Goal: Task Accomplishment & Management: Manage account settings

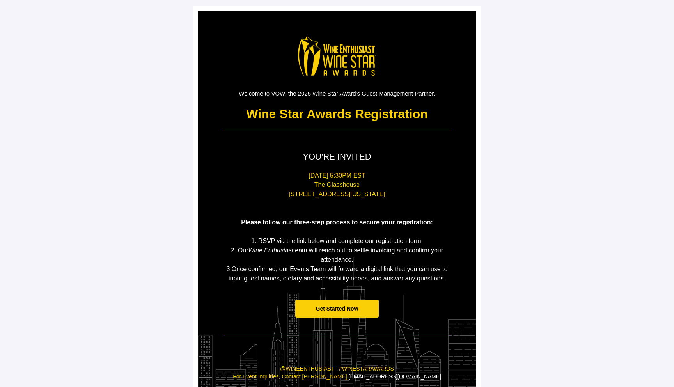
click at [324, 309] on span "Get Started Now" at bounding box center [337, 309] width 43 height 6
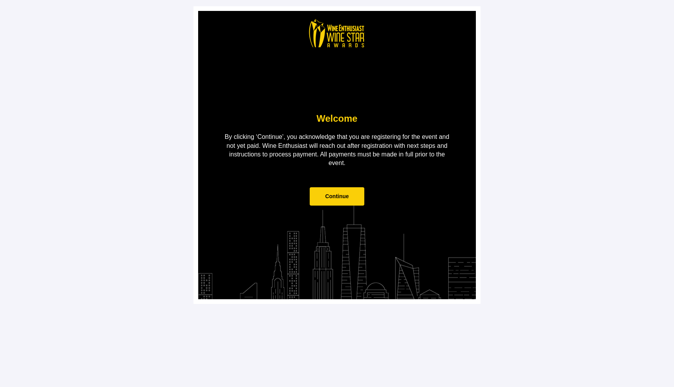
click at [338, 195] on span "Continue" at bounding box center [337, 196] width 24 height 6
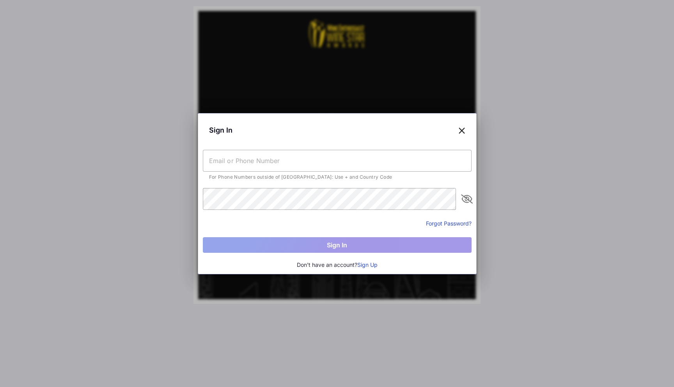
click at [458, 128] on div "Sign In" at bounding box center [337, 130] width 269 height 24
click at [461, 130] on icon at bounding box center [461, 129] width 7 height 11
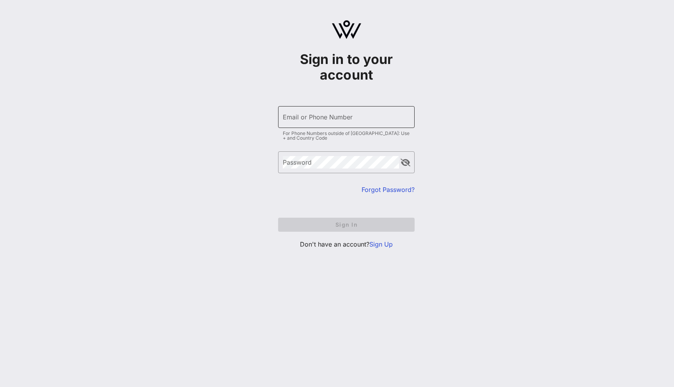
click at [299, 115] on input "Email or Phone Number" at bounding box center [346, 117] width 127 height 12
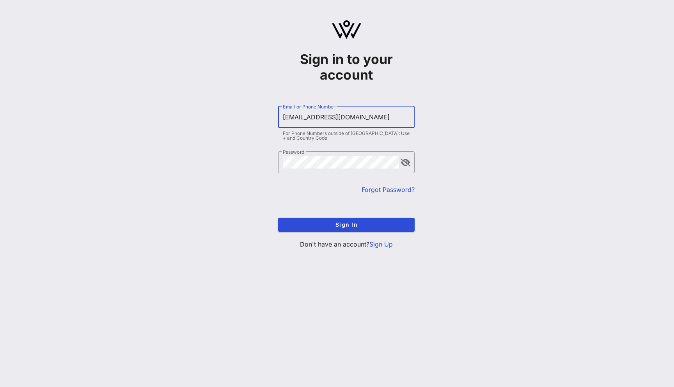
click at [301, 114] on input "yuliia3@vow.app" at bounding box center [346, 117] width 127 height 12
type input "yuliia@vow.app"
click at [278, 218] on button "Sign In" at bounding box center [346, 225] width 137 height 14
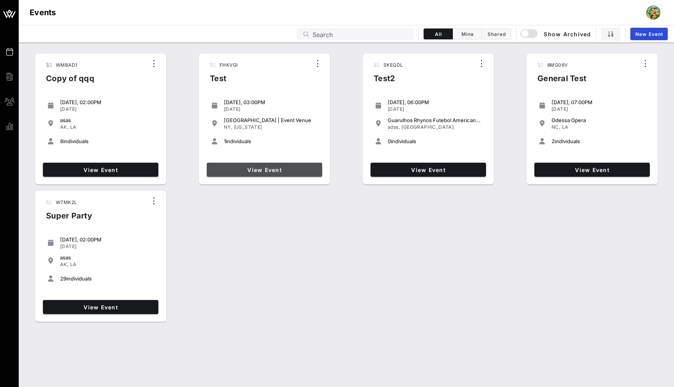
click at [281, 167] on span "View Event" at bounding box center [264, 170] width 109 height 7
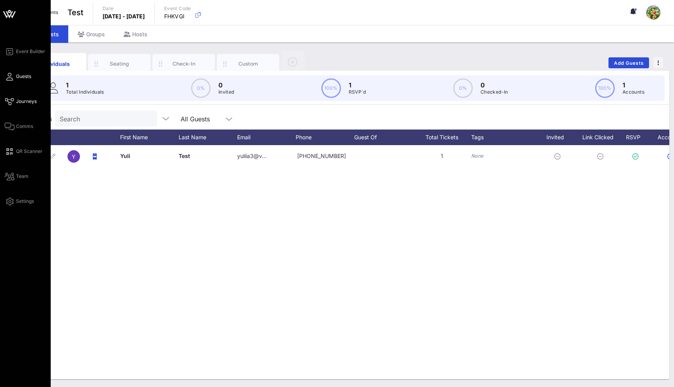
click at [11, 101] on icon at bounding box center [10, 101] width 10 height 1
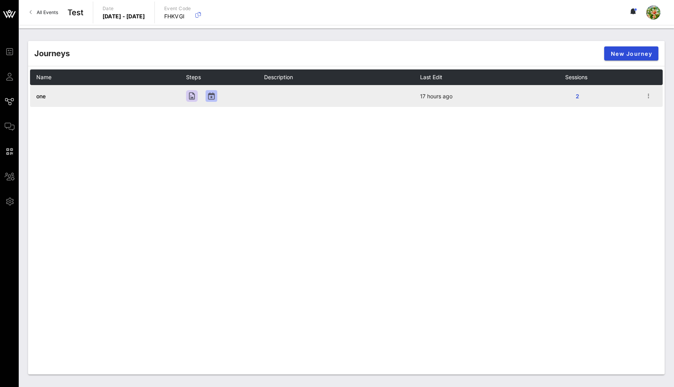
click at [54, 98] on td "one" at bounding box center [108, 96] width 156 height 22
click at [39, 91] on td "one" at bounding box center [108, 96] width 156 height 22
click at [41, 97] on span "one" at bounding box center [40, 96] width 9 height 7
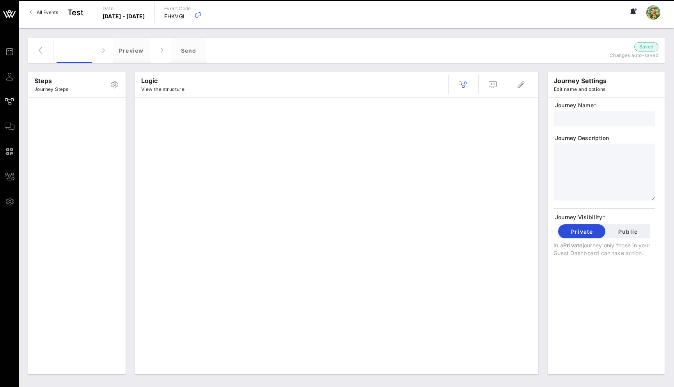
type input "one"
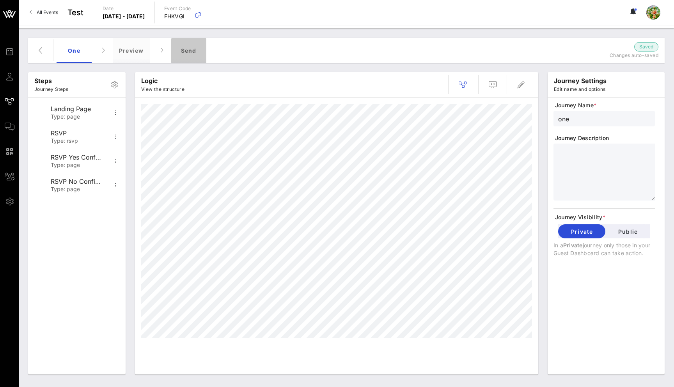
click at [194, 52] on div "Send" at bounding box center [188, 50] width 35 height 25
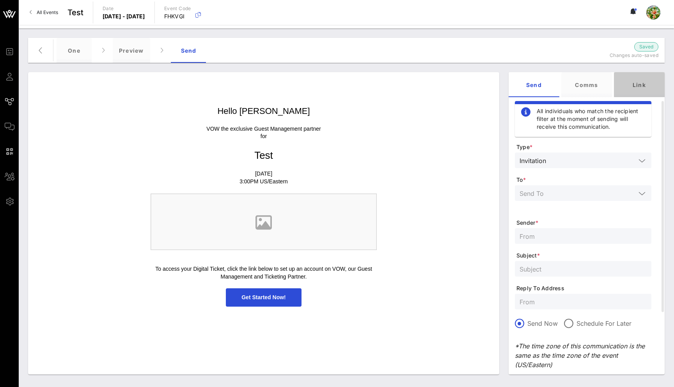
click at [636, 82] on div "Link" at bounding box center [639, 84] width 51 height 25
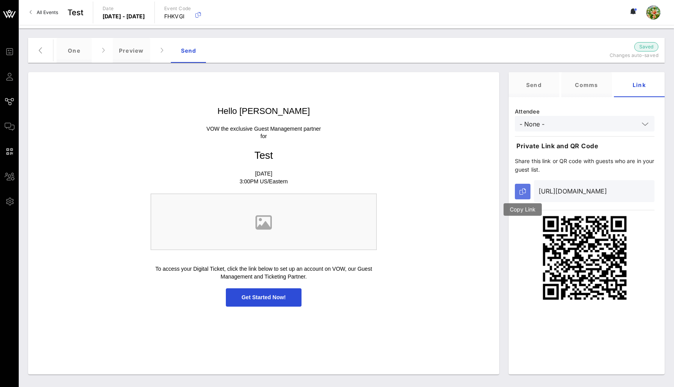
click at [524, 190] on icon "button" at bounding box center [523, 191] width 6 height 6
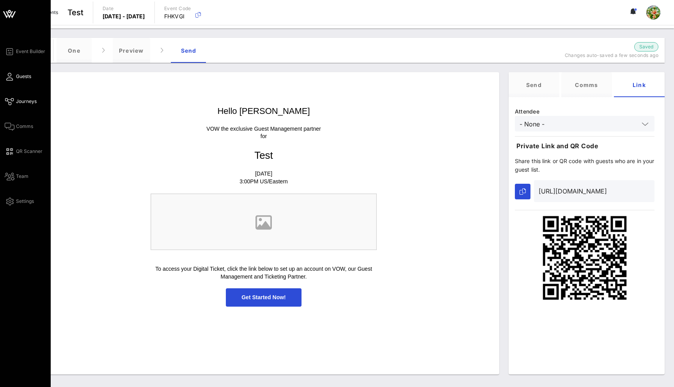
click at [14, 79] on link "Guests" at bounding box center [18, 76] width 27 height 9
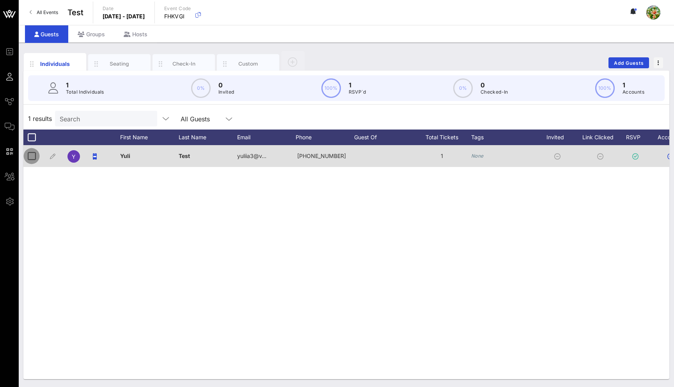
click at [32, 157] on div at bounding box center [31, 155] width 13 height 13
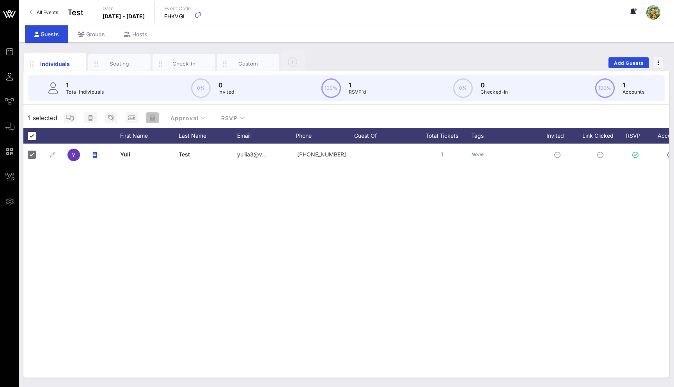
click at [146, 117] on span "button" at bounding box center [152, 118] width 12 height 6
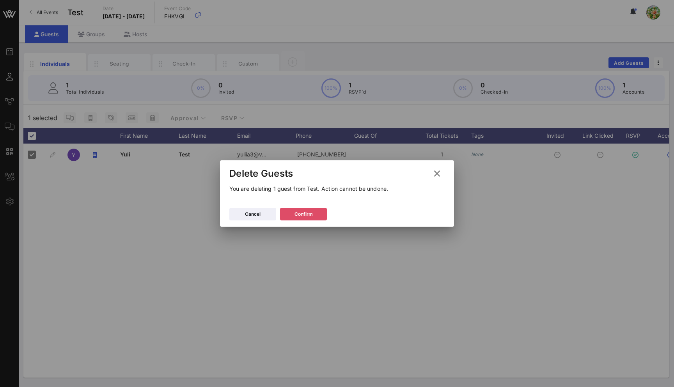
click at [307, 213] on div "Confirm" at bounding box center [304, 214] width 18 height 8
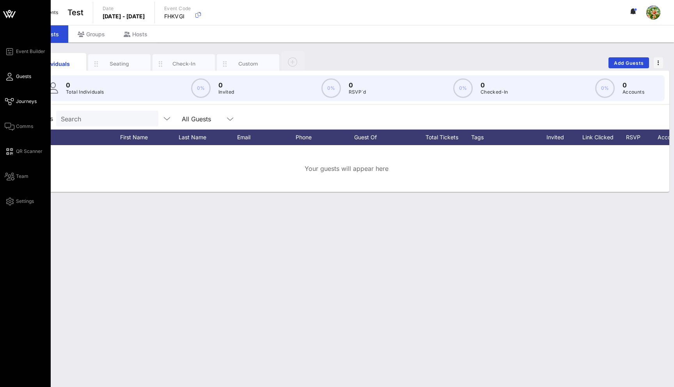
click at [10, 97] on link "Journeys" at bounding box center [21, 101] width 32 height 9
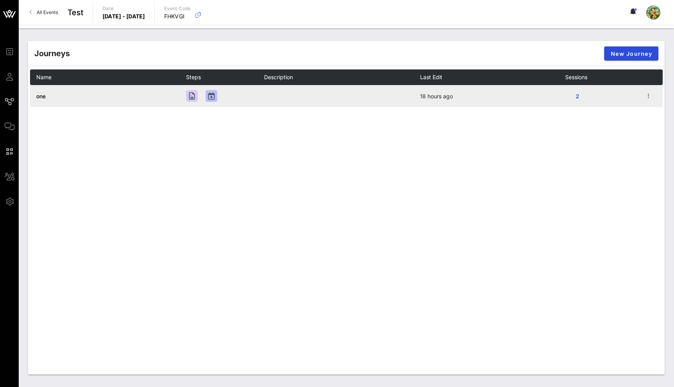
click at [44, 95] on span "one" at bounding box center [40, 96] width 9 height 7
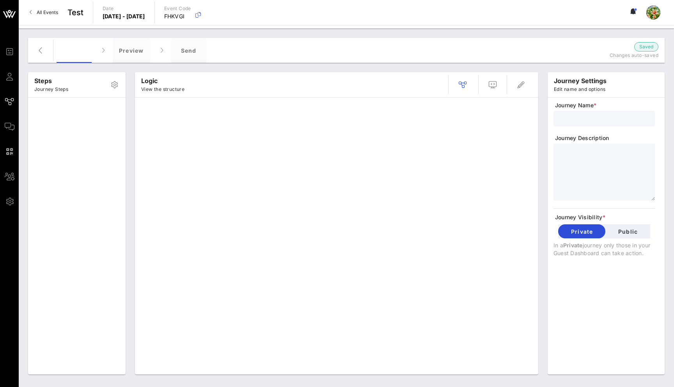
type input "one"
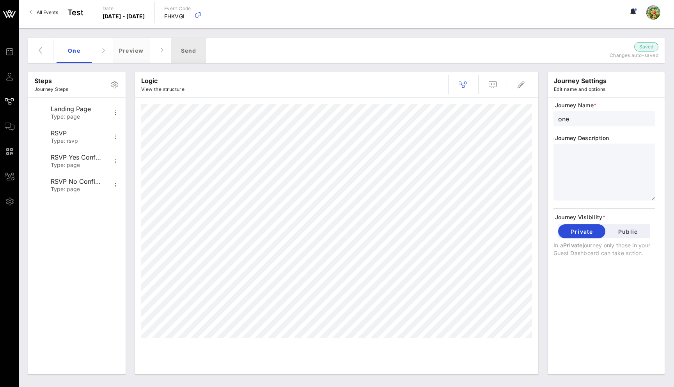
click at [188, 46] on div "Send" at bounding box center [188, 50] width 35 height 25
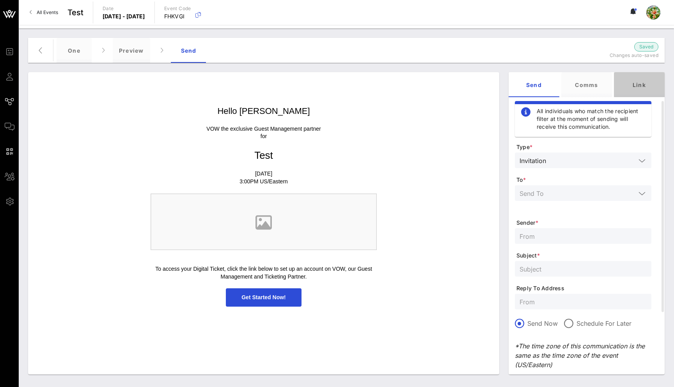
click at [645, 82] on div "Link" at bounding box center [639, 84] width 51 height 25
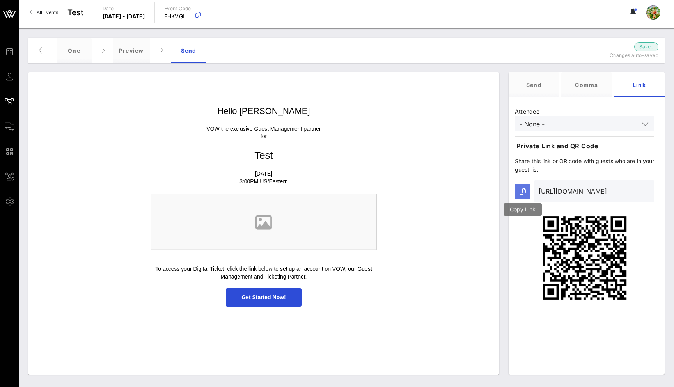
click at [526, 187] on button "button" at bounding box center [523, 192] width 16 height 16
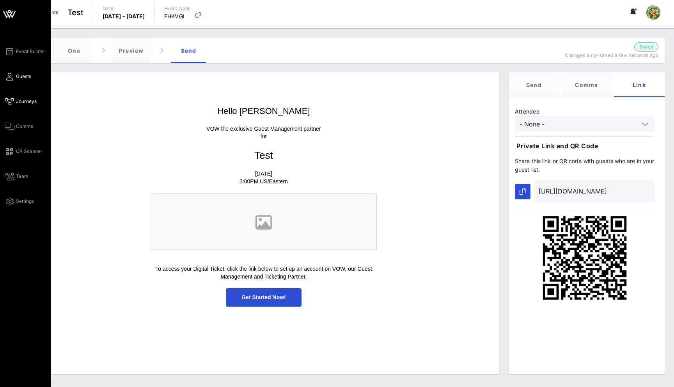
click at [18, 75] on span "Guests" at bounding box center [23, 76] width 15 height 7
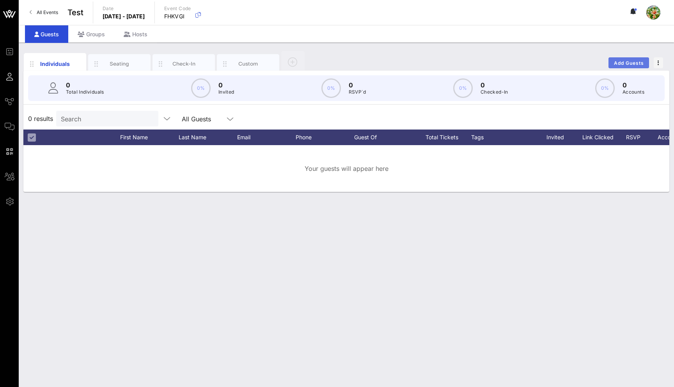
click at [630, 58] on button "Add Guests" at bounding box center [629, 62] width 41 height 11
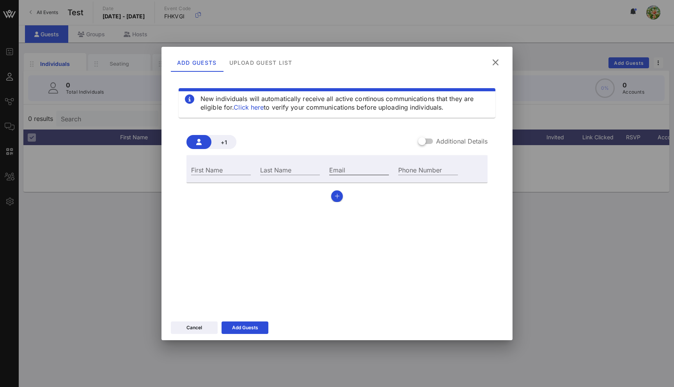
click at [350, 167] on input "Email" at bounding box center [359, 170] width 60 height 10
type input "yuliia3@vow.app"
click at [299, 163] on div "Last Name" at bounding box center [290, 168] width 69 height 21
click at [274, 172] on input "Last Name" at bounding box center [290, 170] width 60 height 10
type input "x"
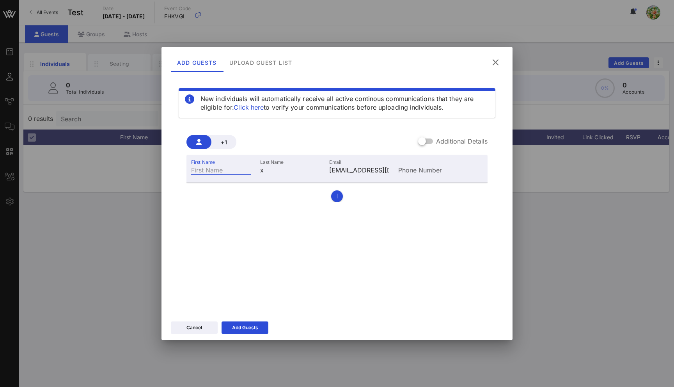
click at [234, 172] on input "First Name" at bounding box center [221, 170] width 60 height 10
type input "x"
click at [251, 328] on div "Add Guests" at bounding box center [245, 328] width 26 height 8
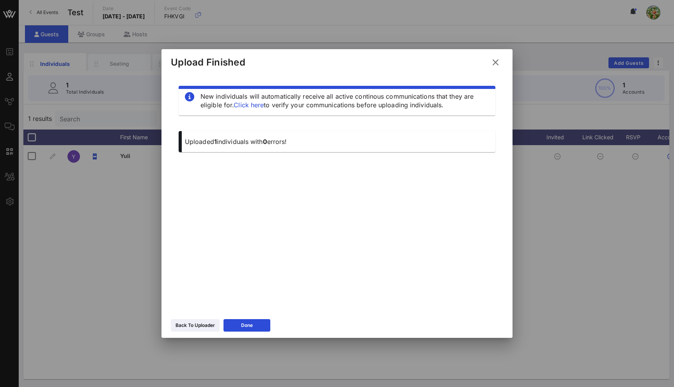
click at [493, 66] on icon at bounding box center [496, 63] width 14 height 14
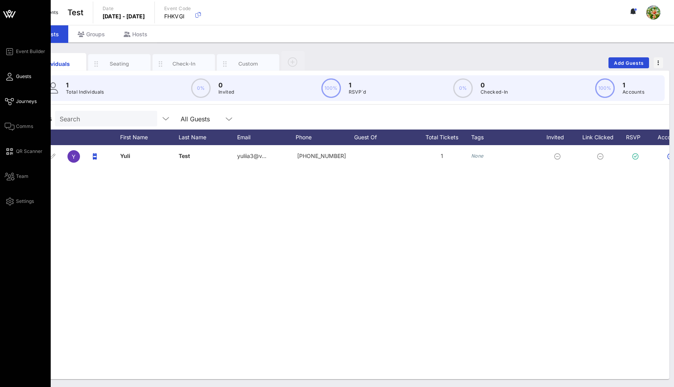
click at [20, 101] on span "Journeys" at bounding box center [26, 101] width 21 height 7
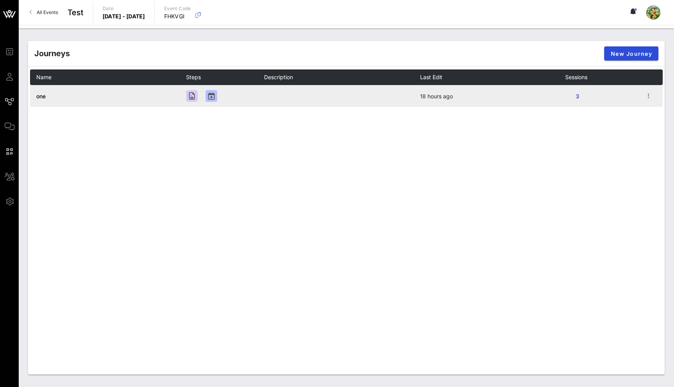
click at [41, 95] on span "one" at bounding box center [40, 96] width 9 height 7
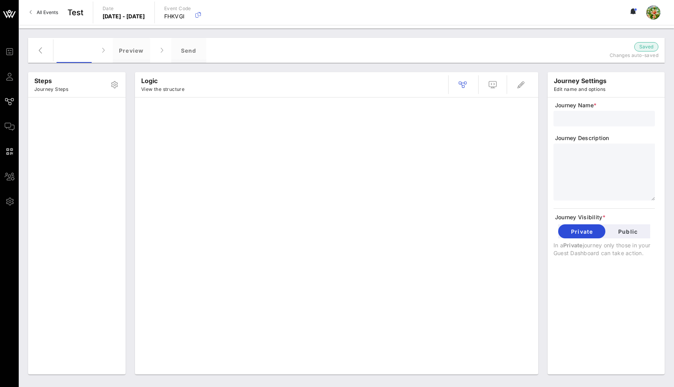
type input "one"
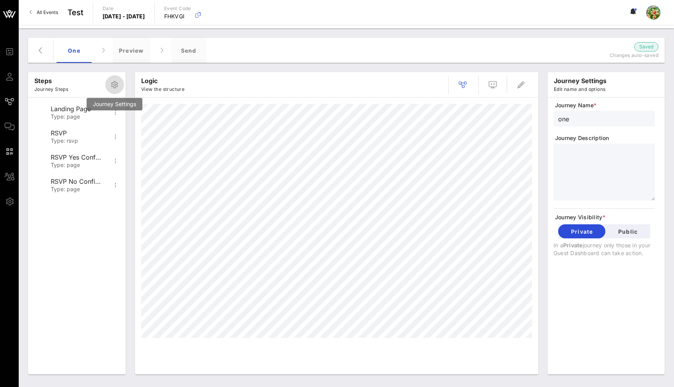
click at [115, 79] on button "button" at bounding box center [114, 84] width 19 height 19
click at [633, 230] on span "Public" at bounding box center [628, 231] width 32 height 7
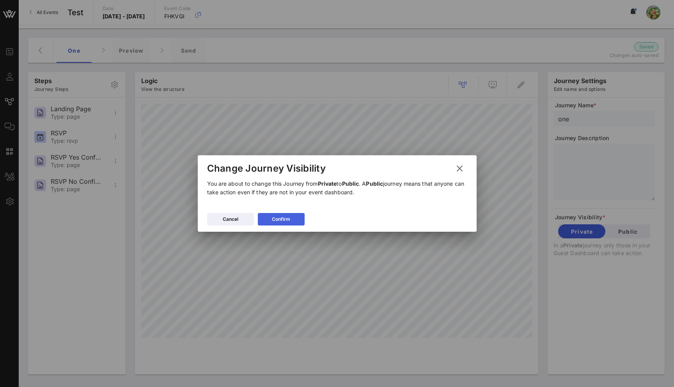
click at [288, 214] on button "Confirm" at bounding box center [281, 219] width 47 height 12
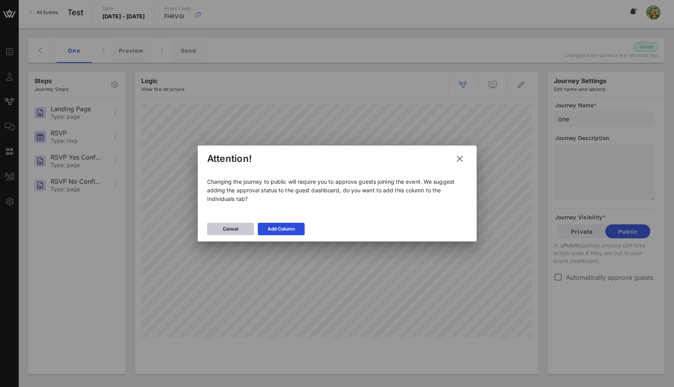
click at [224, 232] on div "Cancel" at bounding box center [231, 229] width 16 height 8
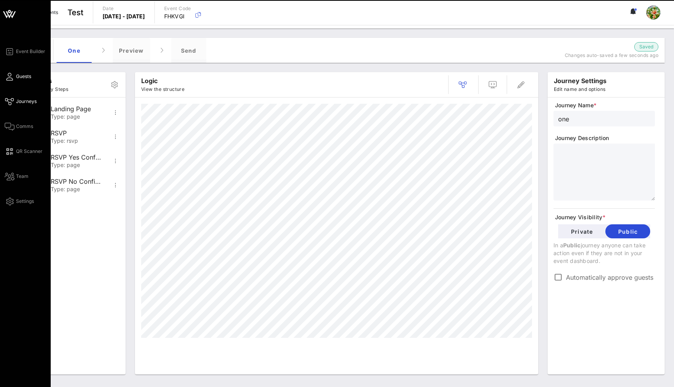
click at [16, 75] on span "Guests" at bounding box center [23, 76] width 15 height 7
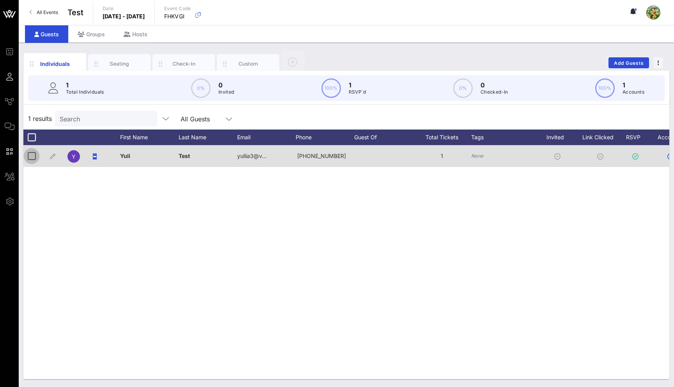
click at [32, 155] on div at bounding box center [31, 155] width 13 height 13
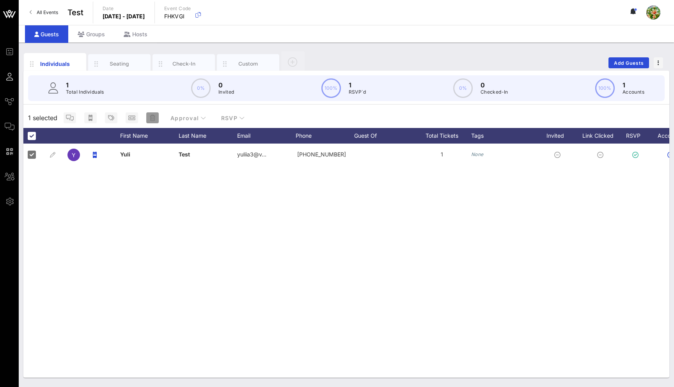
click at [151, 115] on icon "button" at bounding box center [152, 118] width 5 height 6
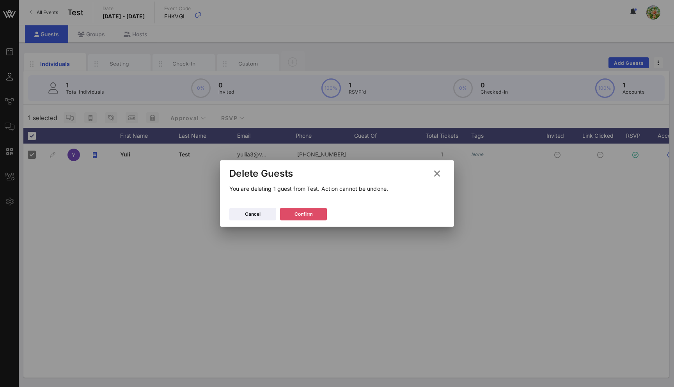
click at [314, 215] on button "Confirm" at bounding box center [303, 214] width 47 height 12
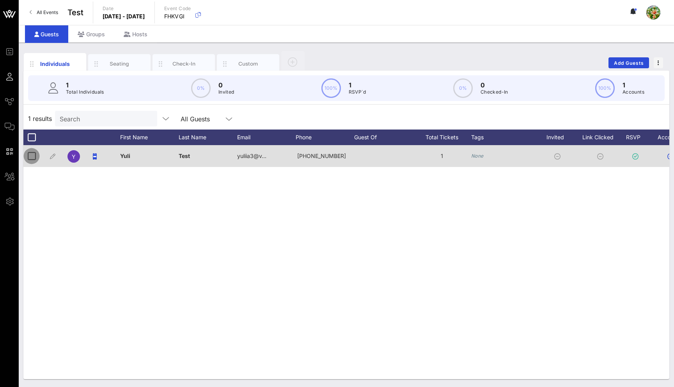
click at [33, 155] on div at bounding box center [31, 155] width 13 height 13
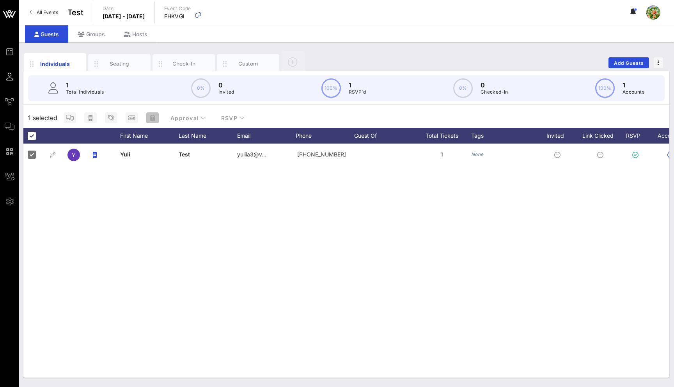
click at [151, 119] on icon "button" at bounding box center [152, 118] width 5 height 6
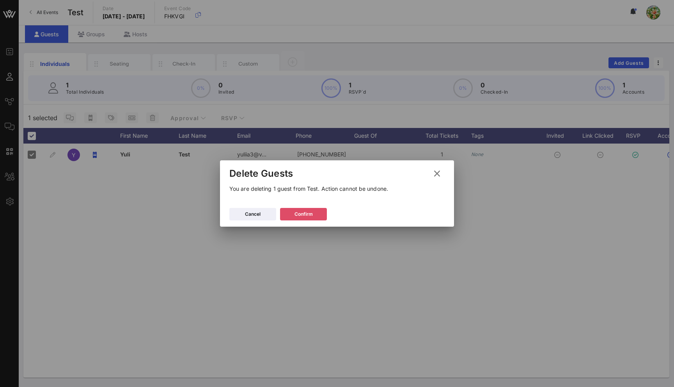
click at [298, 208] on div "Cancel Confirm" at bounding box center [337, 215] width 234 height 23
click at [299, 210] on div "Confirm" at bounding box center [304, 214] width 18 height 8
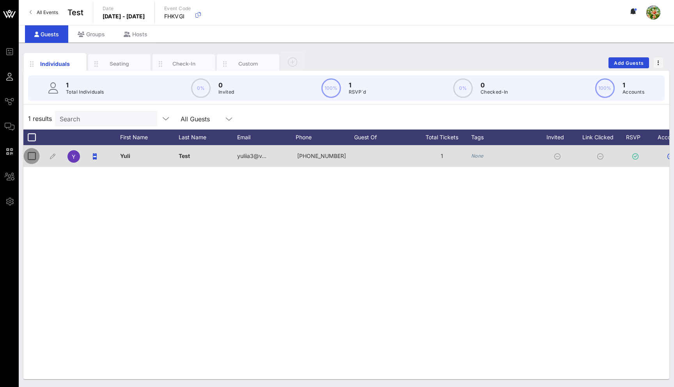
click at [26, 153] on div at bounding box center [31, 155] width 13 height 13
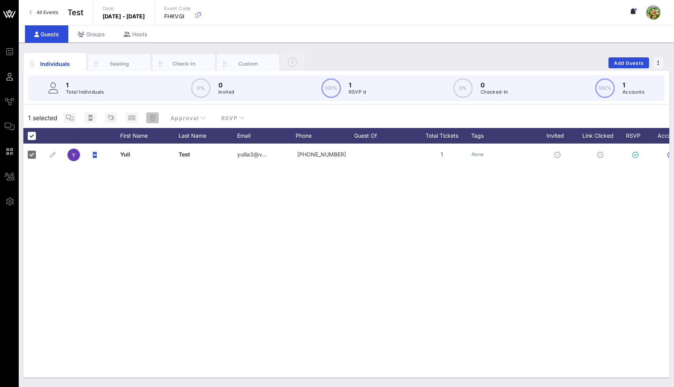
click at [154, 117] on icon "button" at bounding box center [152, 118] width 5 height 6
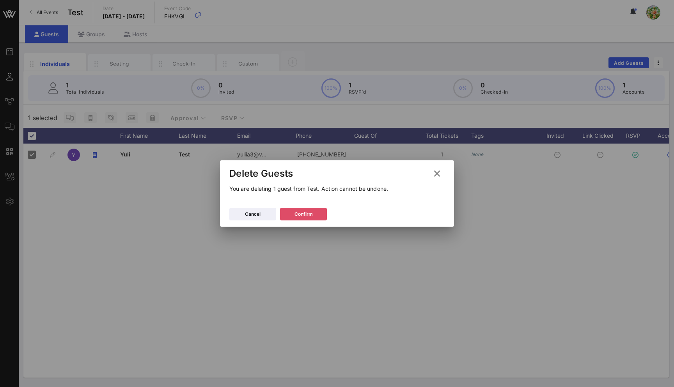
click at [315, 213] on button "Confirm" at bounding box center [303, 214] width 47 height 12
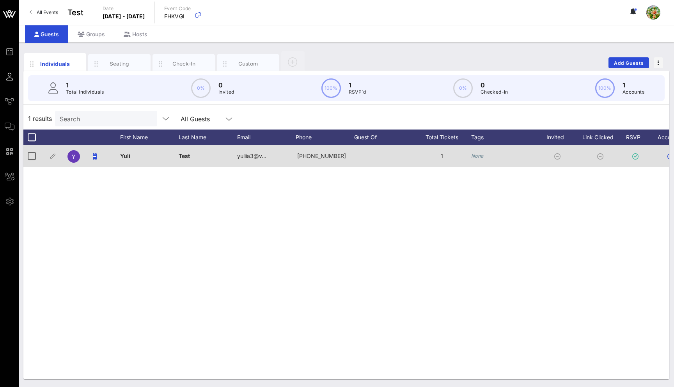
click at [38, 153] on div at bounding box center [33, 155] width 12 height 9
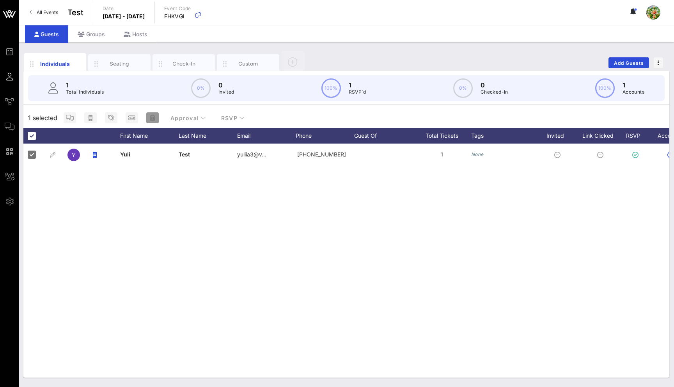
click at [152, 117] on icon "button" at bounding box center [152, 118] width 5 height 6
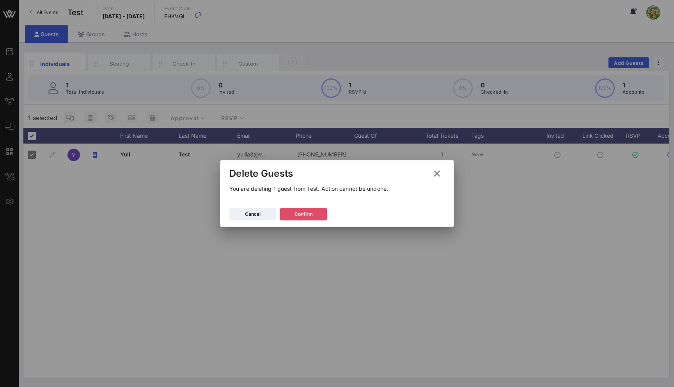
click at [310, 213] on div "Confirm" at bounding box center [304, 214] width 18 height 8
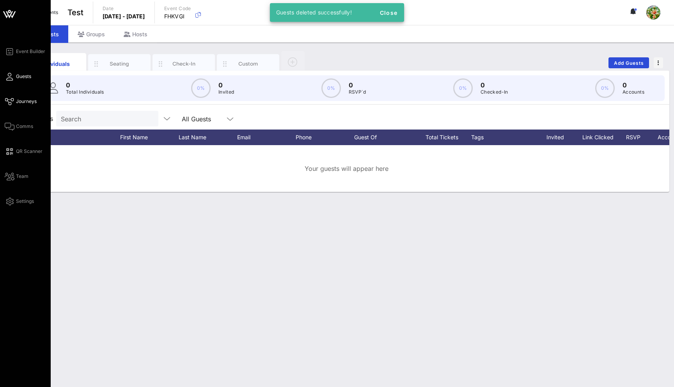
click at [7, 101] on icon at bounding box center [10, 101] width 10 height 1
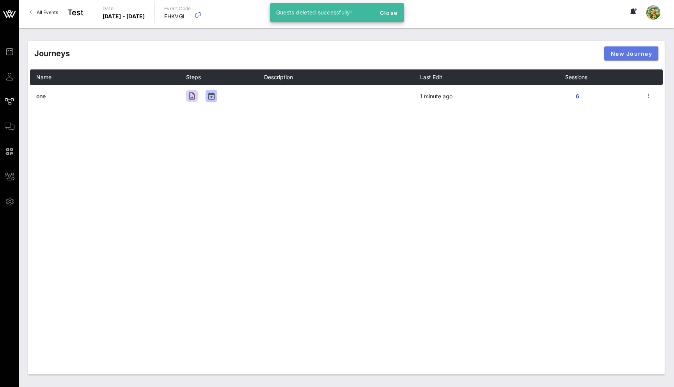
click at [639, 54] on span "New Journey" at bounding box center [632, 53] width 42 height 7
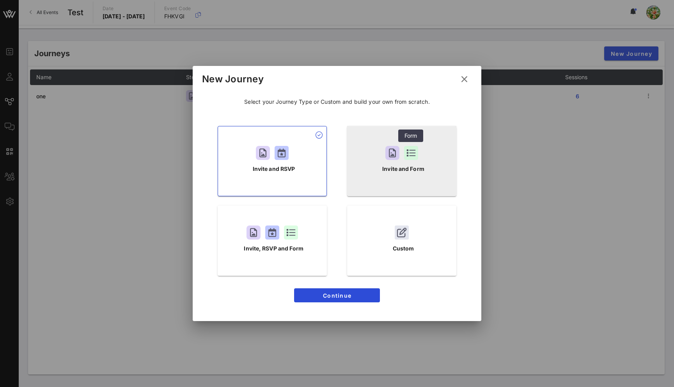
click at [406, 159] on div at bounding box center [411, 153] width 14 height 14
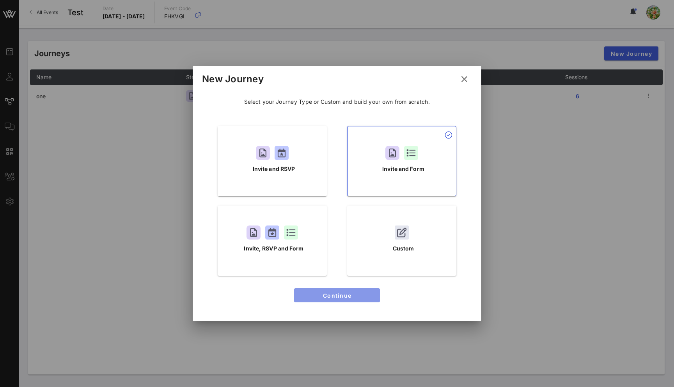
click at [344, 298] on span "Continue" at bounding box center [336, 295] width 73 height 7
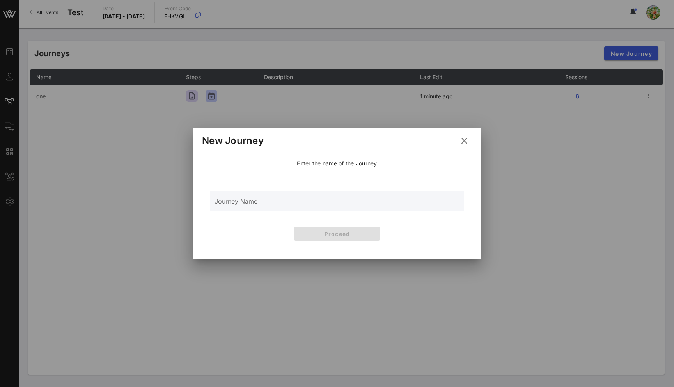
click at [265, 202] on input "Journey Name" at bounding box center [337, 205] width 245 height 12
type input "Two"
click at [344, 240] on button "Proceed" at bounding box center [337, 234] width 86 height 14
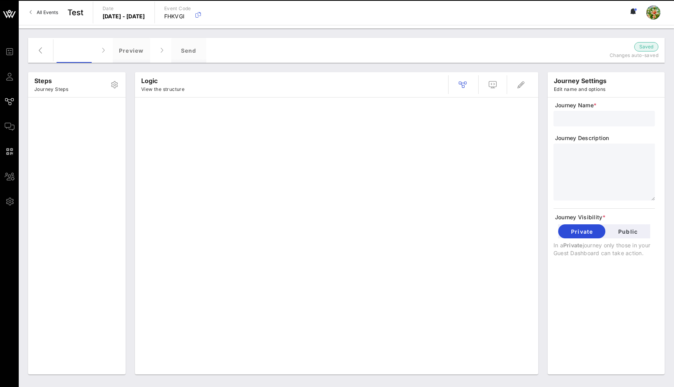
type input "Two"
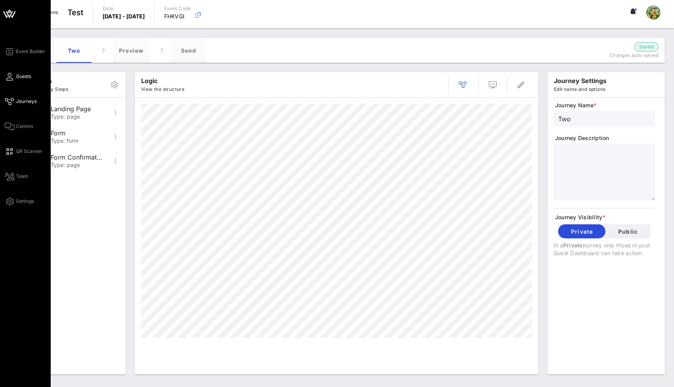
click at [10, 76] on icon at bounding box center [10, 76] width 10 height 1
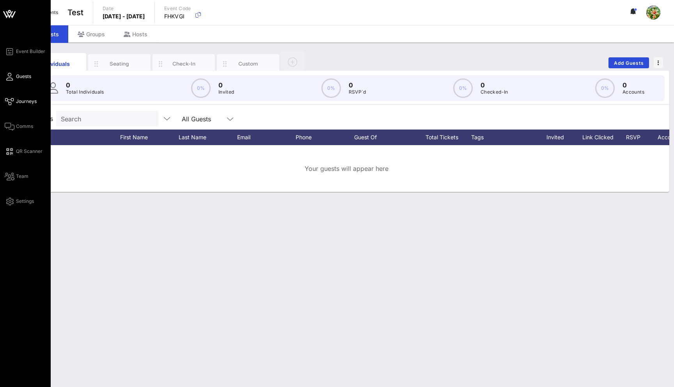
click at [10, 101] on icon at bounding box center [10, 101] width 10 height 1
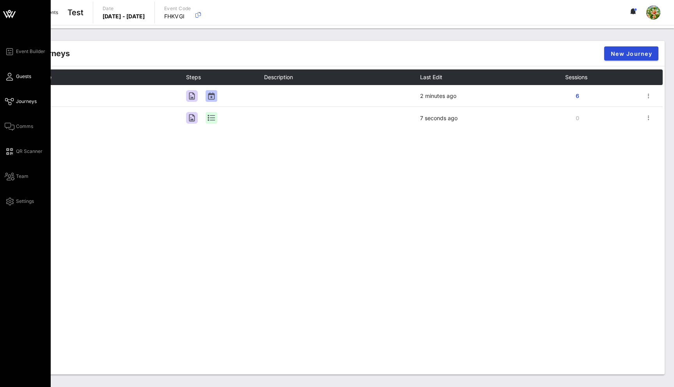
click at [10, 77] on icon at bounding box center [10, 76] width 10 height 1
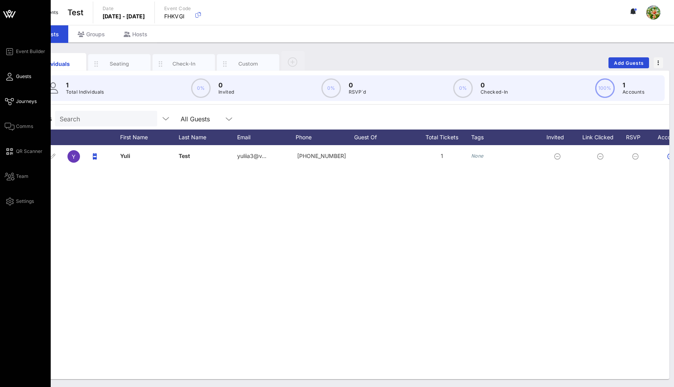
click at [14, 101] on link "Journeys" at bounding box center [21, 101] width 32 height 9
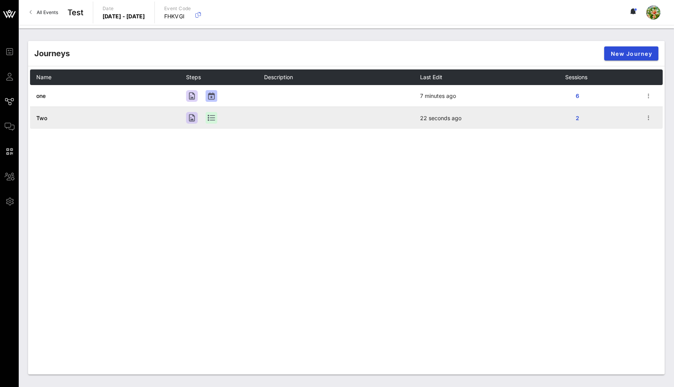
click at [37, 119] on span "Two" at bounding box center [41, 118] width 11 height 7
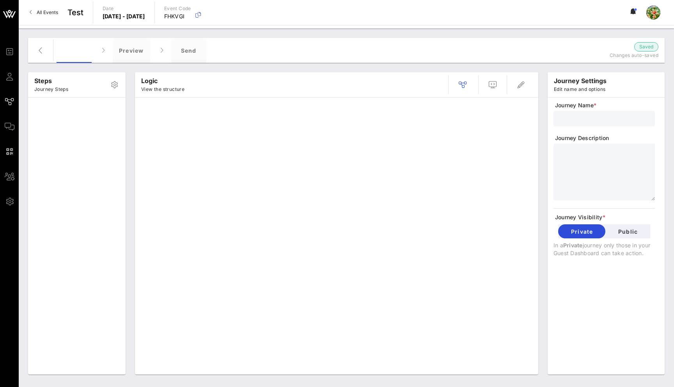
type input "Two"
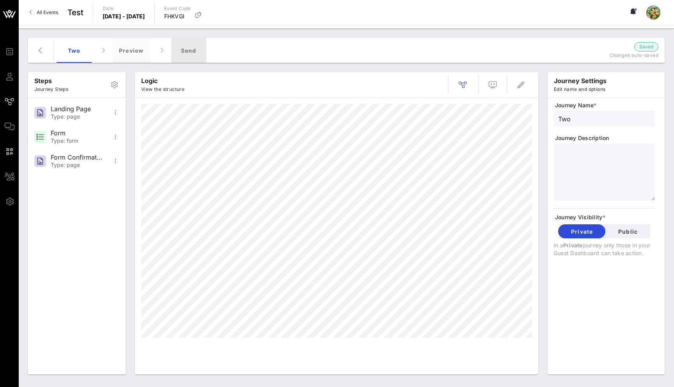
click at [192, 50] on div "Send" at bounding box center [188, 50] width 35 height 25
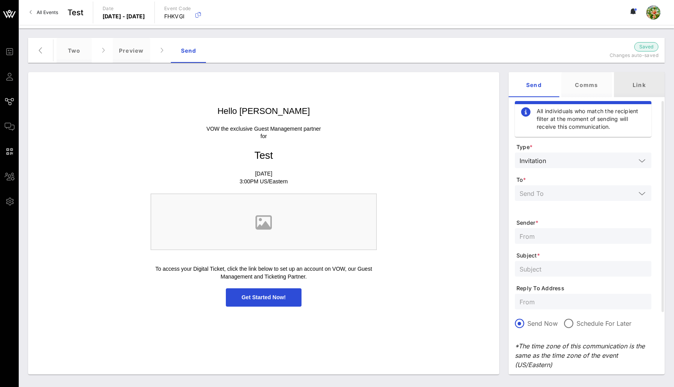
click at [654, 84] on div "Link" at bounding box center [639, 84] width 51 height 25
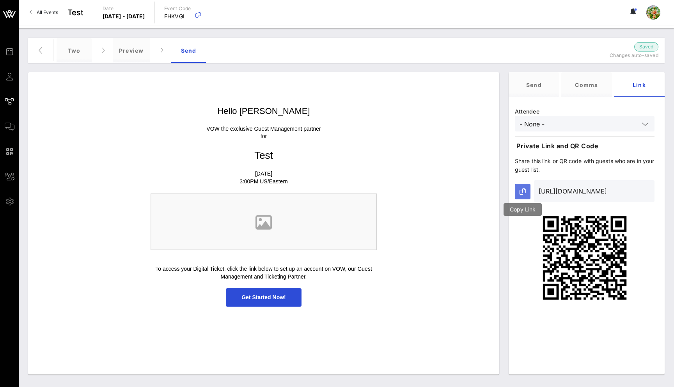
click at [527, 184] on button "button" at bounding box center [523, 192] width 16 height 16
click at [35, 57] on button "button" at bounding box center [40, 50] width 19 height 19
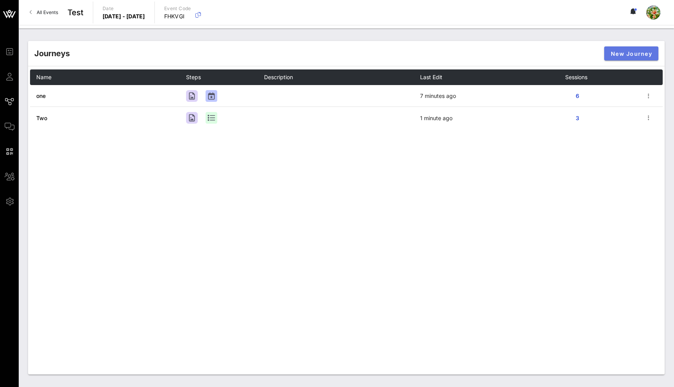
click at [642, 53] on span "New Journey" at bounding box center [632, 53] width 42 height 7
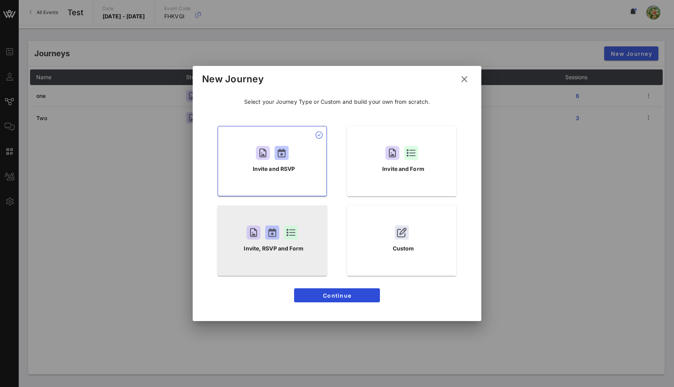
click at [294, 233] on div at bounding box center [291, 233] width 14 height 14
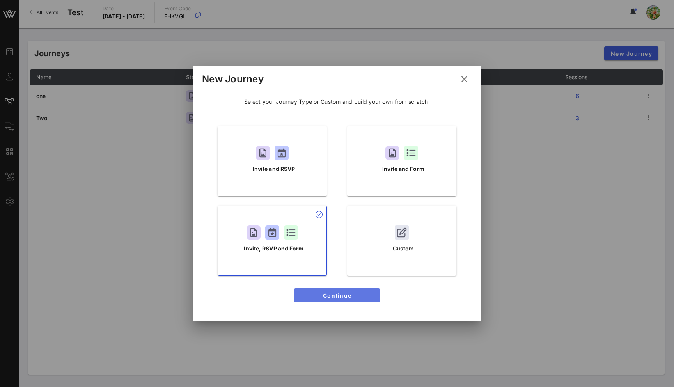
click at [330, 295] on span "Continue" at bounding box center [336, 295] width 73 height 7
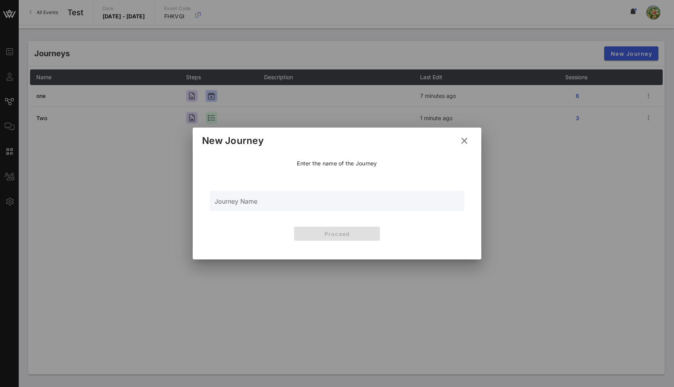
click at [252, 200] on input "Journey Name" at bounding box center [337, 205] width 245 height 12
type input "tree"
click at [349, 233] on span "Proceed" at bounding box center [336, 234] width 73 height 7
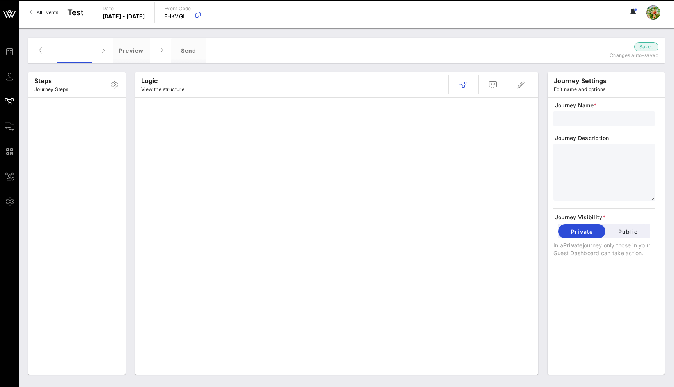
type input "tree"
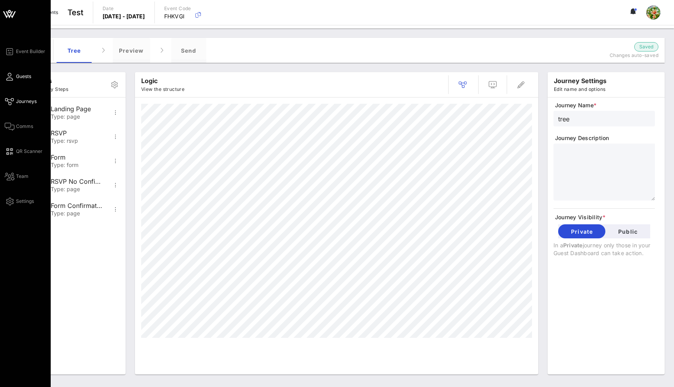
click at [9, 77] on icon at bounding box center [10, 76] width 10 height 1
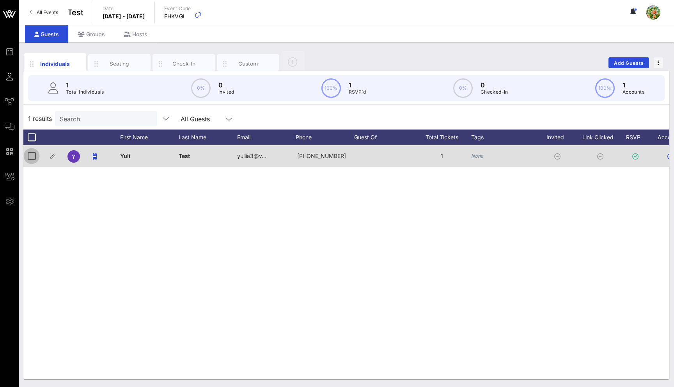
click at [31, 156] on div at bounding box center [31, 155] width 13 height 13
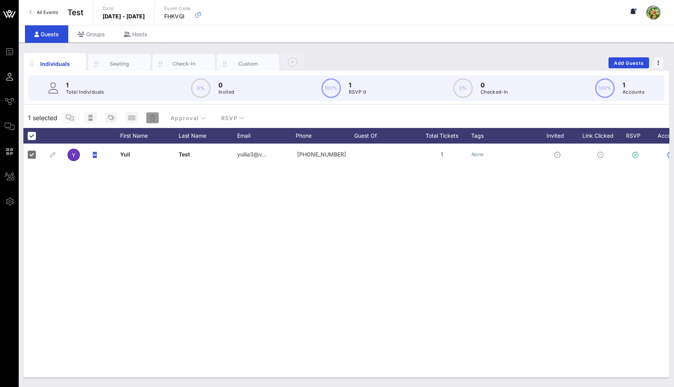
click at [151, 118] on icon "button" at bounding box center [152, 118] width 5 height 6
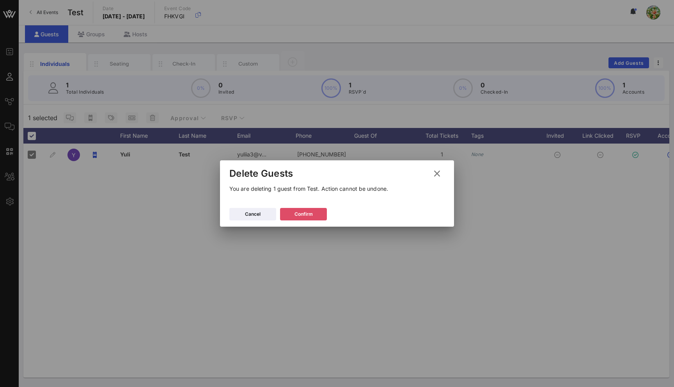
click at [314, 217] on button "Confirm" at bounding box center [303, 214] width 47 height 12
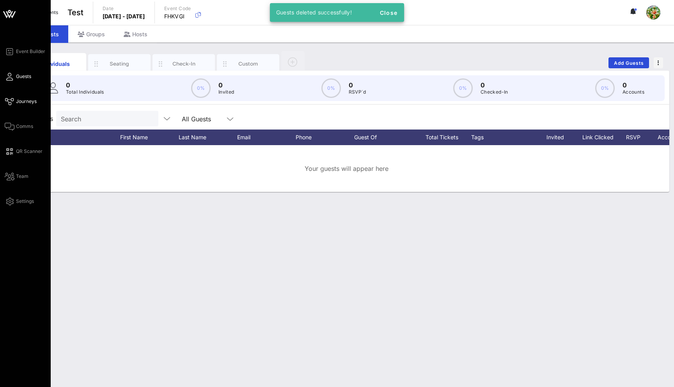
click at [5, 102] on icon at bounding box center [10, 101] width 10 height 1
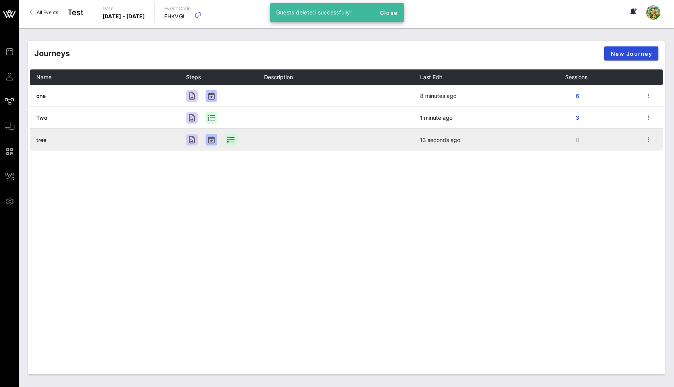
click at [40, 138] on span "tree" at bounding box center [41, 140] width 10 height 7
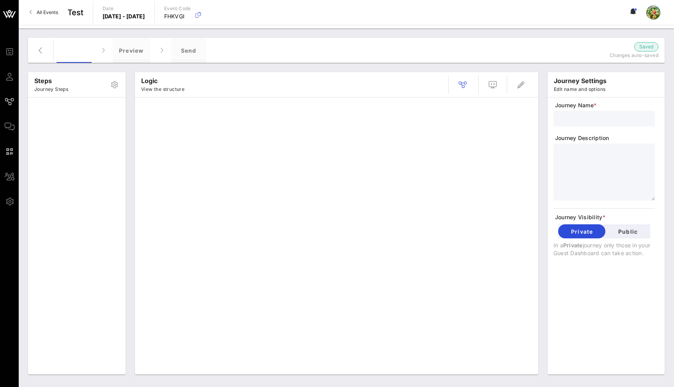
type input "tree"
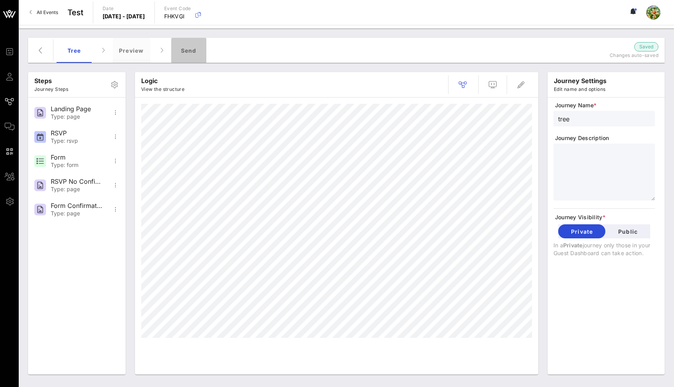
click at [188, 49] on div "Send" at bounding box center [188, 50] width 35 height 25
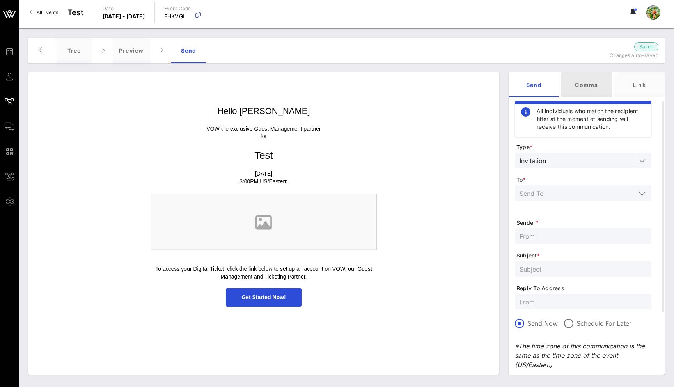
click at [596, 82] on div "Comms" at bounding box center [586, 84] width 51 height 25
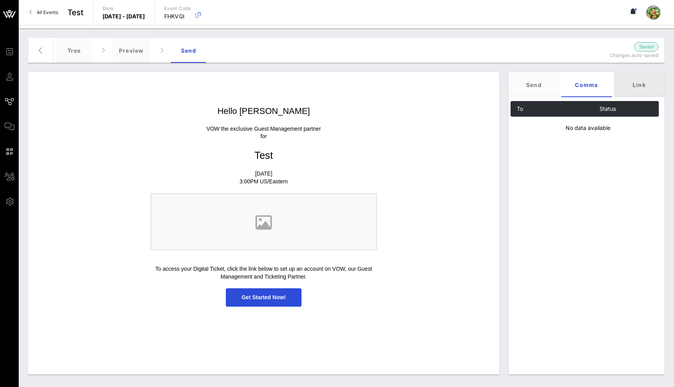
click at [645, 85] on div "Link" at bounding box center [639, 84] width 51 height 25
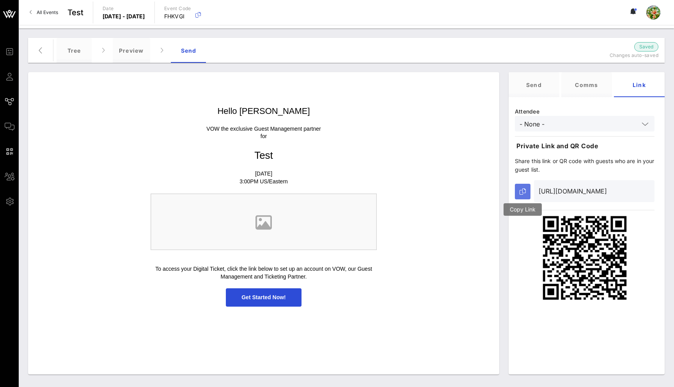
click at [523, 189] on icon "button" at bounding box center [523, 191] width 6 height 6
click at [76, 50] on div "tree" at bounding box center [74, 50] width 35 height 25
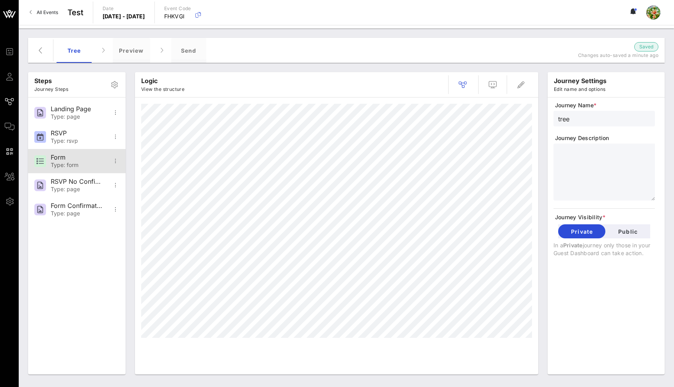
click at [65, 156] on div "Form" at bounding box center [77, 157] width 52 height 7
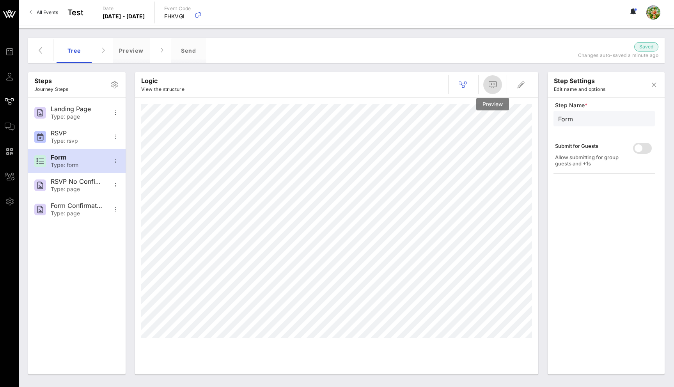
click at [494, 85] on icon "button" at bounding box center [492, 84] width 9 height 9
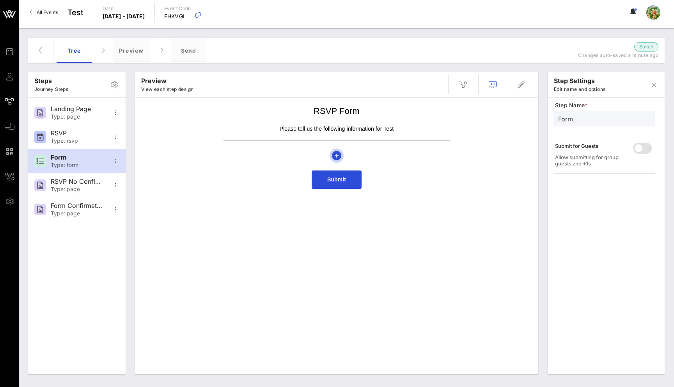
click at [338, 154] on icon "button" at bounding box center [336, 155] width 9 height 9
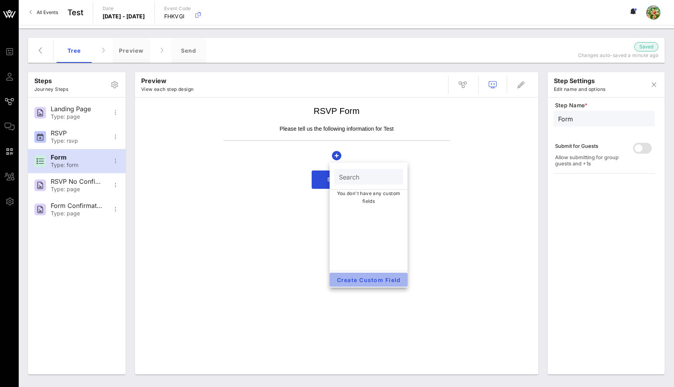
click at [366, 286] on button "Create Custom Field" at bounding box center [369, 280] width 78 height 14
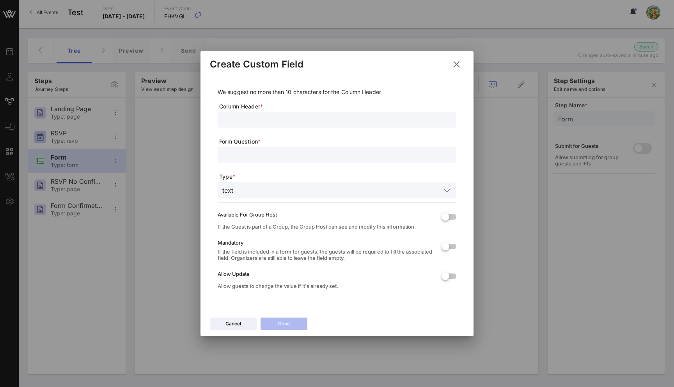
click at [258, 121] on input "text" at bounding box center [336, 120] width 229 height 10
type input "test"
click at [291, 159] on input "text" at bounding box center [336, 155] width 229 height 10
type input "test"
click at [292, 326] on button "Done" at bounding box center [284, 324] width 47 height 12
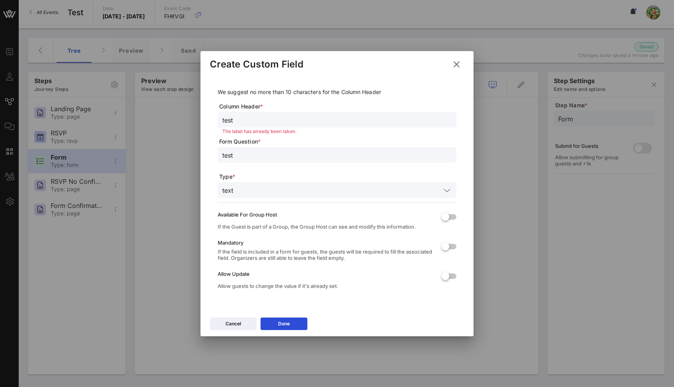
click at [458, 64] on icon at bounding box center [456, 64] width 13 height 13
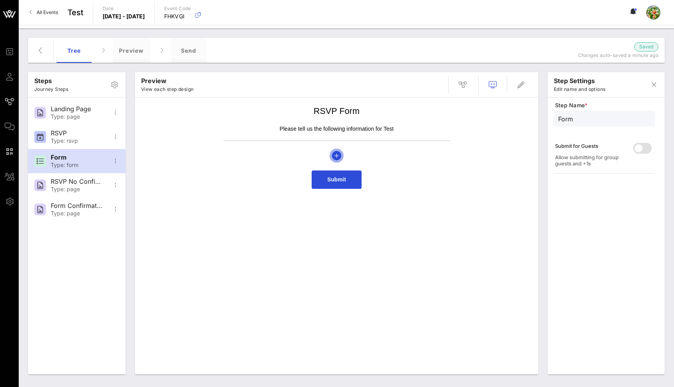
click at [335, 156] on icon "button" at bounding box center [336, 155] width 9 height 9
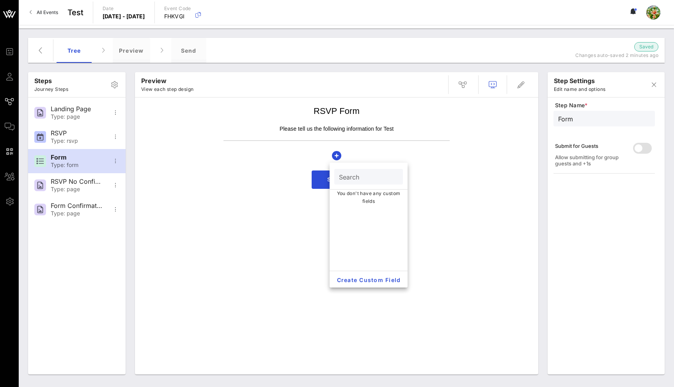
click at [461, 234] on div "RSVP Form Please tell us the following information for Test Submit" at bounding box center [337, 237] width 396 height 273
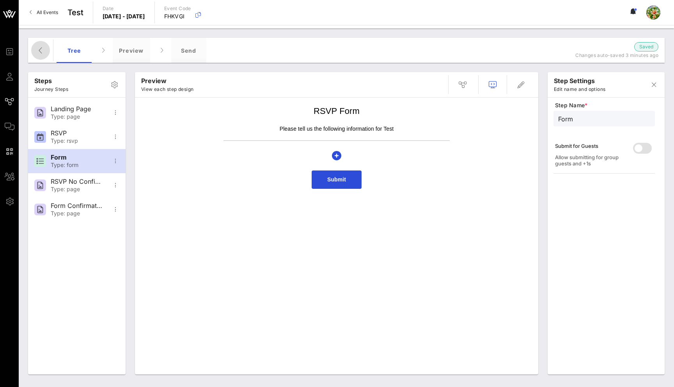
click at [40, 46] on icon "button" at bounding box center [40, 50] width 9 height 9
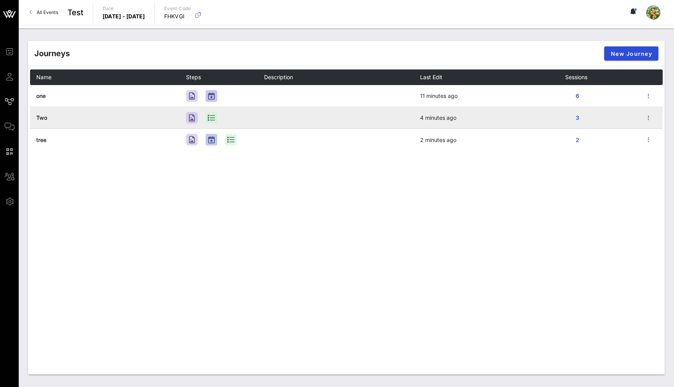
click at [43, 117] on span "Two" at bounding box center [41, 117] width 11 height 7
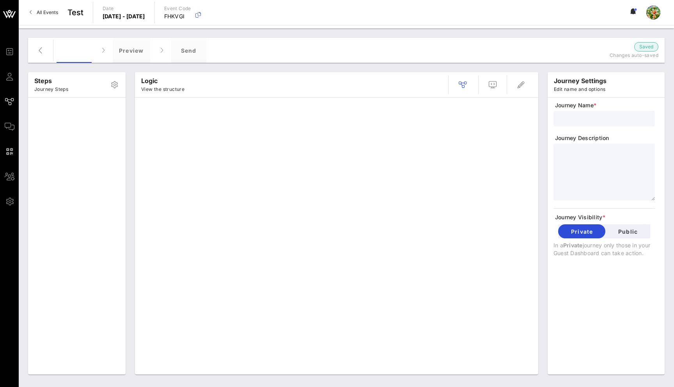
type input "Two"
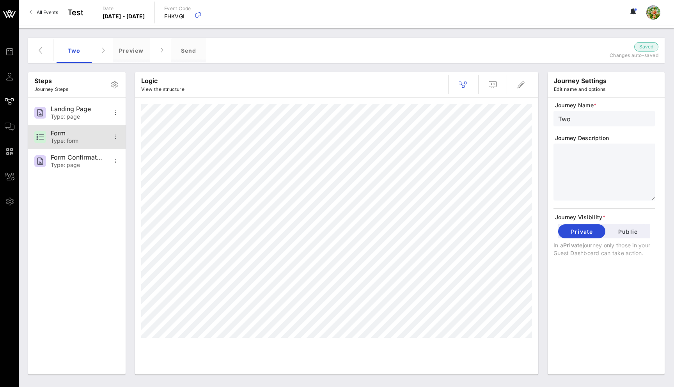
click at [75, 140] on div "Type: form" at bounding box center [77, 141] width 52 height 7
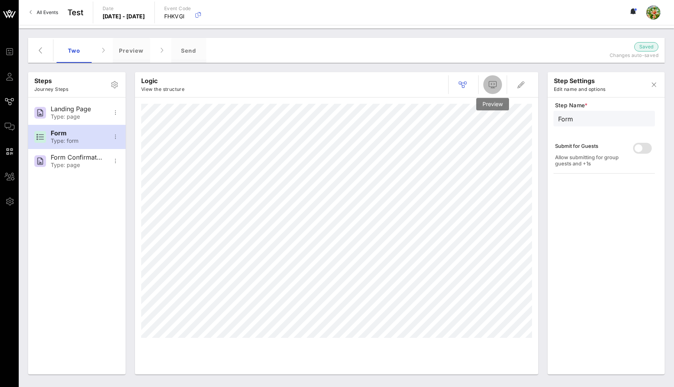
click at [490, 83] on icon "button" at bounding box center [492, 84] width 9 height 9
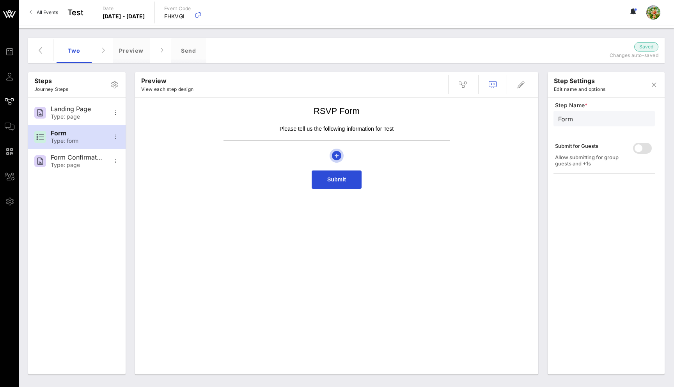
click at [336, 158] on icon "button" at bounding box center [336, 155] width 9 height 9
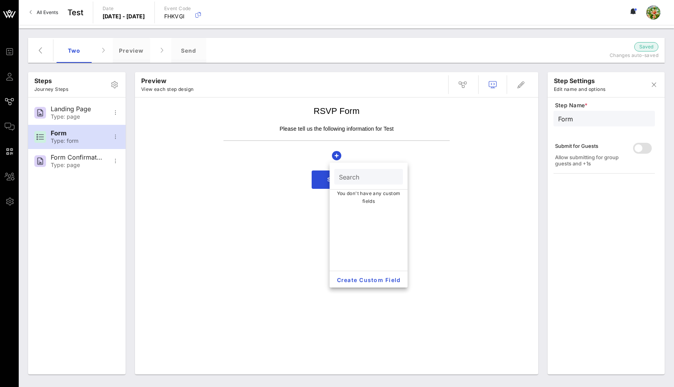
click at [242, 178] on div "Submit" at bounding box center [337, 180] width 226 height 18
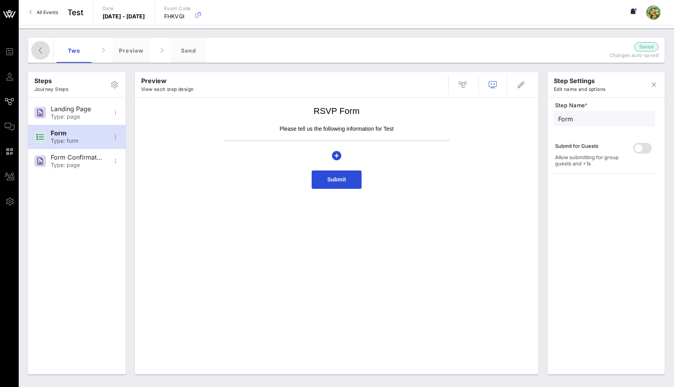
click at [34, 53] on span "button" at bounding box center [40, 50] width 19 height 9
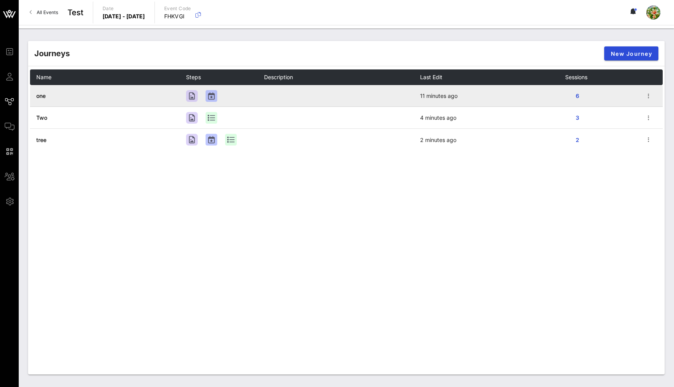
click at [41, 96] on span "one" at bounding box center [40, 95] width 9 height 7
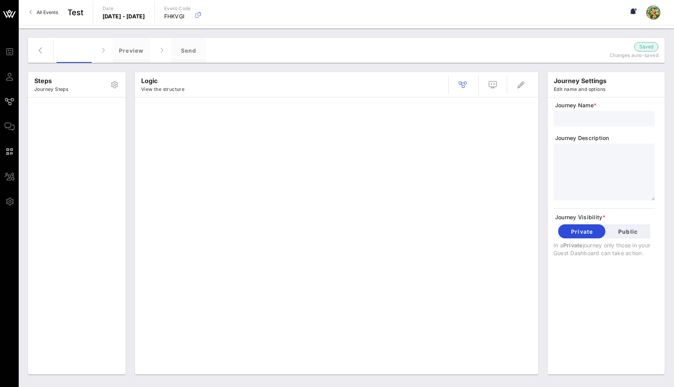
type input "one"
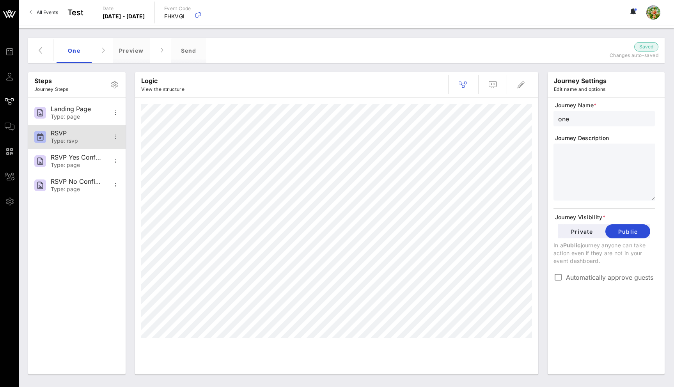
click at [76, 142] on div "Type: rsvp" at bounding box center [77, 141] width 52 height 7
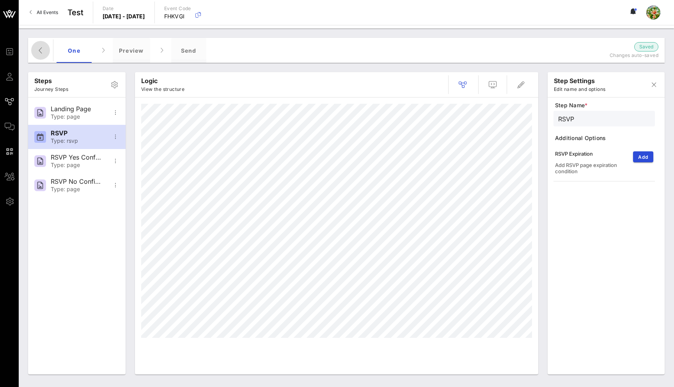
click at [42, 52] on icon "button" at bounding box center [40, 50] width 9 height 9
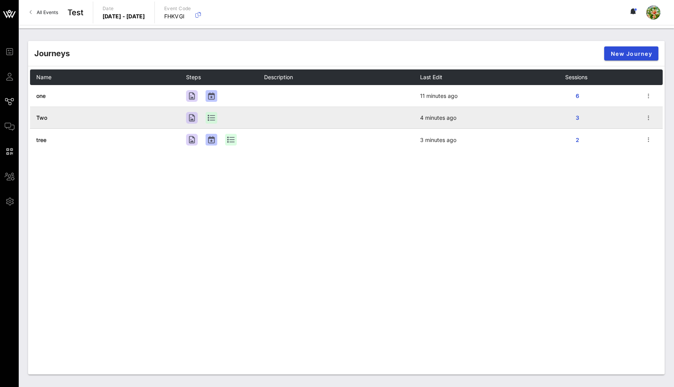
click at [41, 117] on span "Two" at bounding box center [41, 117] width 11 height 7
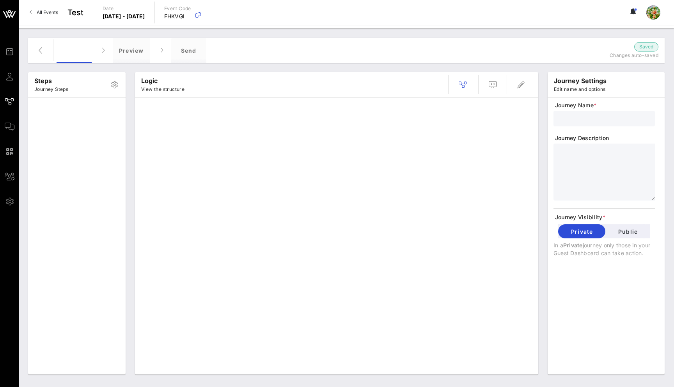
type input "Two"
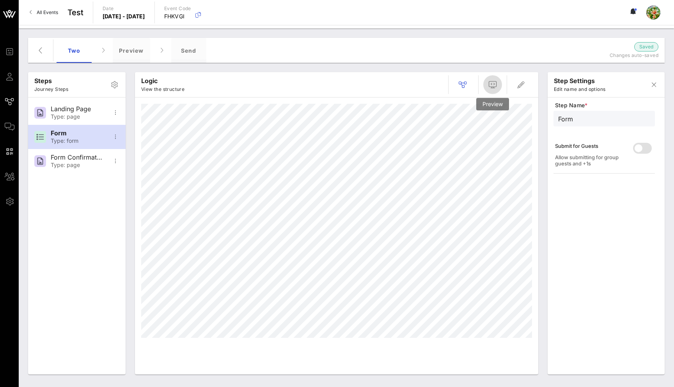
click at [496, 81] on icon "button" at bounding box center [492, 84] width 9 height 9
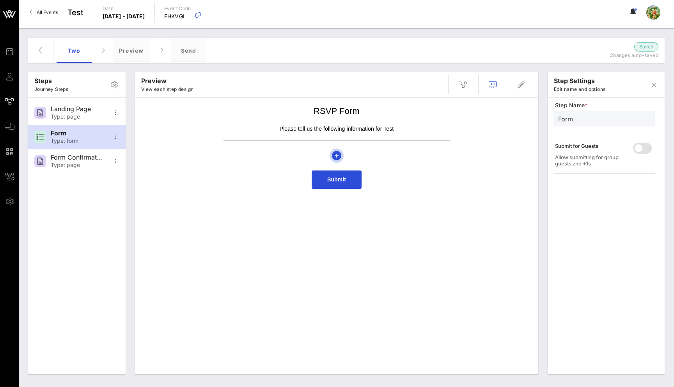
click at [334, 156] on icon "button" at bounding box center [336, 155] width 9 height 9
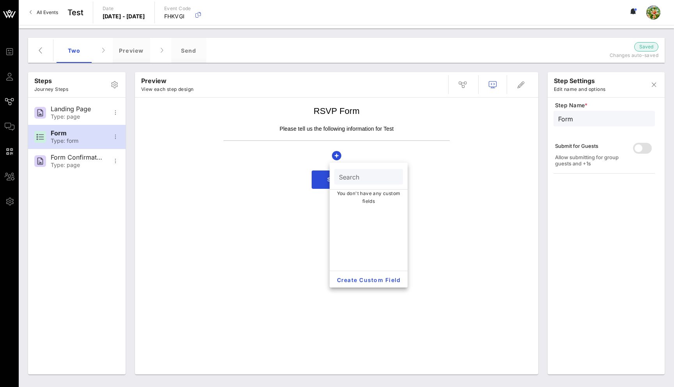
click at [296, 226] on div "RSVP Form Please tell us the following information for Test Submit" at bounding box center [337, 237] width 396 height 273
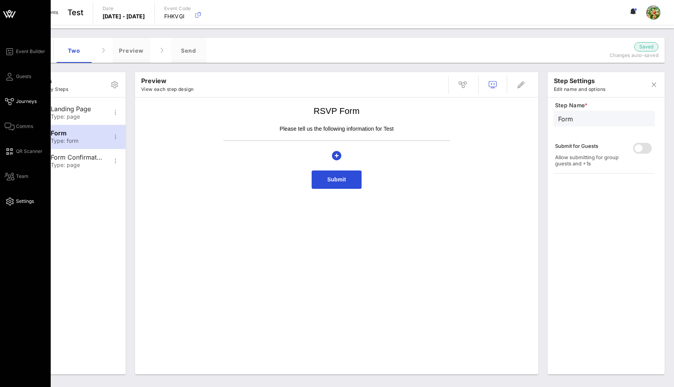
click at [13, 202] on icon at bounding box center [10, 201] width 10 height 1
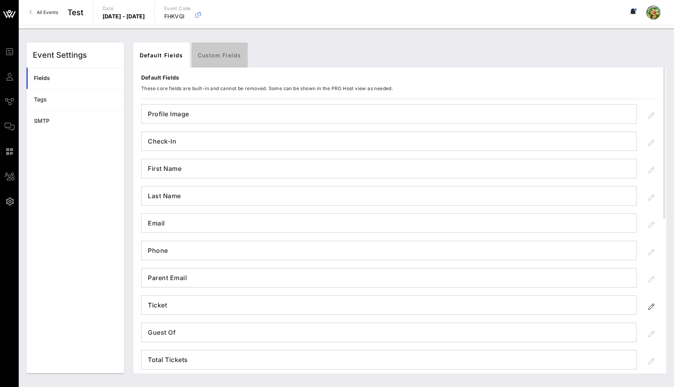
click at [229, 56] on link "Custom Fields" at bounding box center [220, 55] width 56 height 25
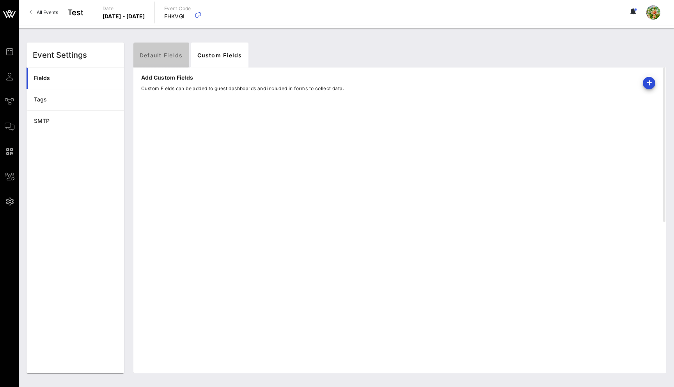
click at [146, 59] on link "Default Fields" at bounding box center [161, 55] width 56 height 25
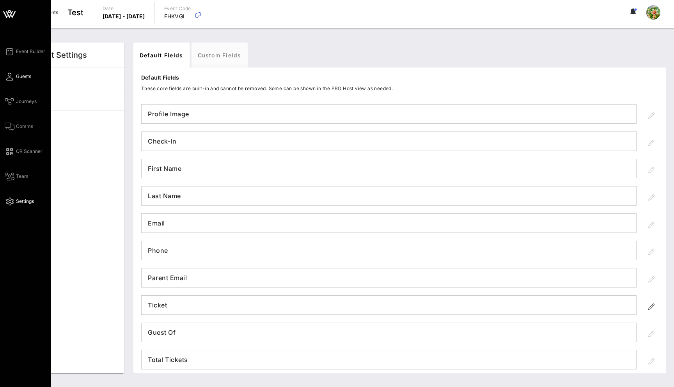
click at [12, 77] on icon at bounding box center [10, 76] width 10 height 1
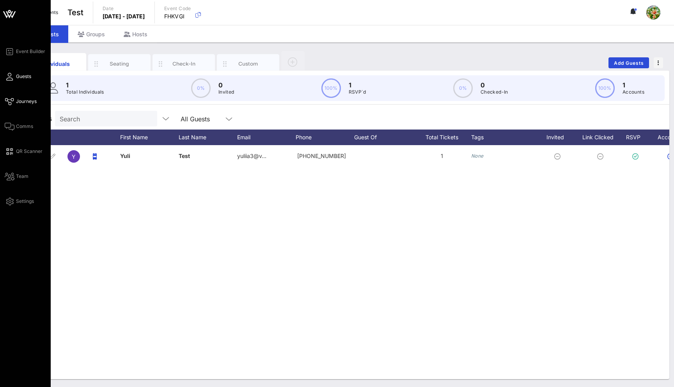
click at [18, 100] on span "Journeys" at bounding box center [26, 101] width 21 height 7
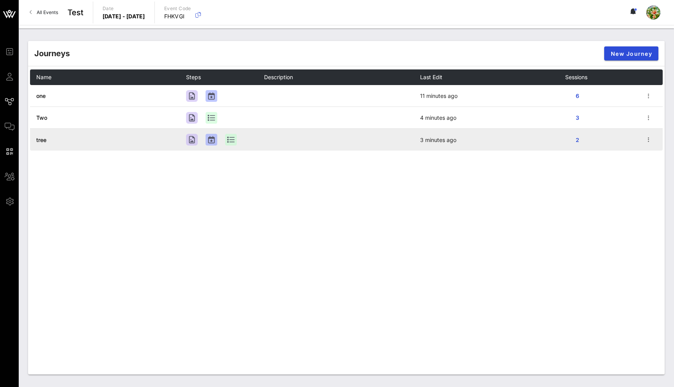
click at [43, 141] on span "tree" at bounding box center [41, 140] width 10 height 7
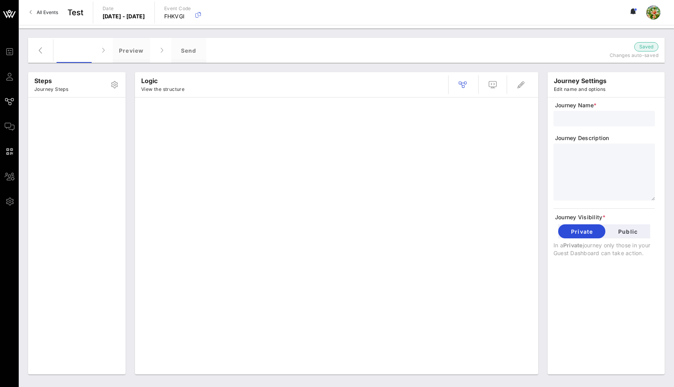
type input "tree"
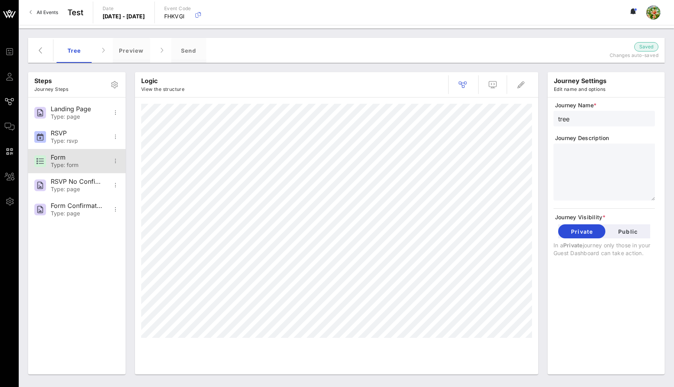
click at [73, 162] on div "Form Type: form" at bounding box center [77, 161] width 52 height 24
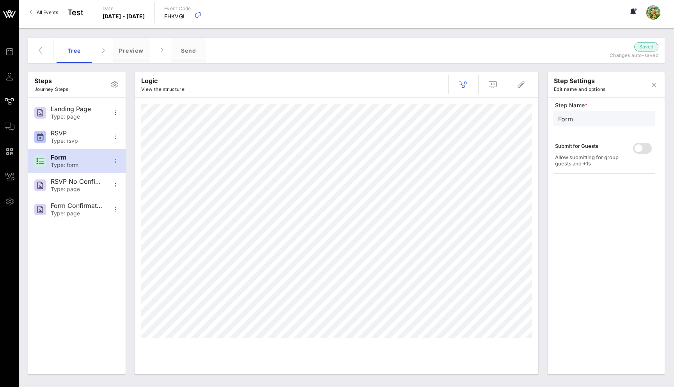
click at [501, 77] on div at bounding box center [488, 84] width 89 height 19
click at [494, 82] on icon "button" at bounding box center [492, 84] width 9 height 9
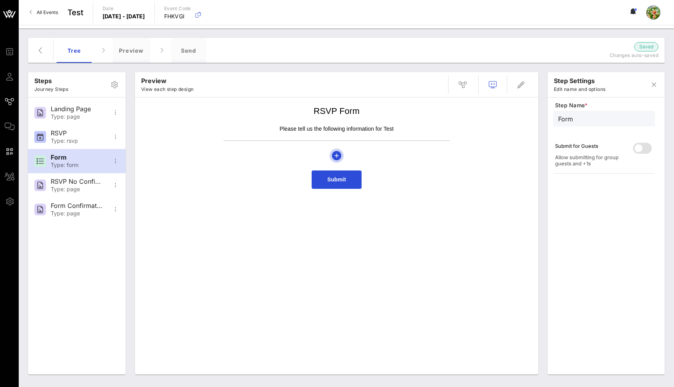
click at [337, 153] on icon "button" at bounding box center [336, 155] width 9 height 9
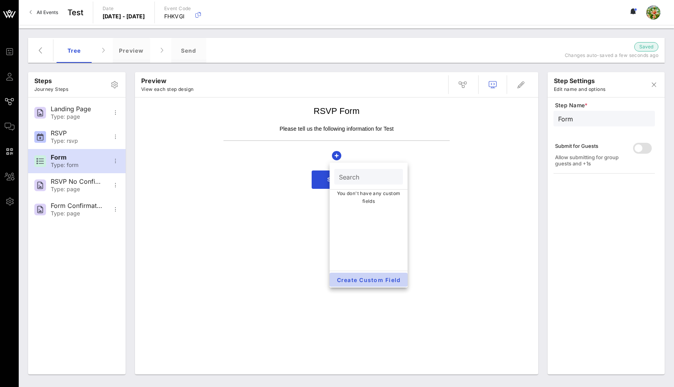
click at [370, 283] on span "Create Custom Field" at bounding box center [369, 280] width 66 height 7
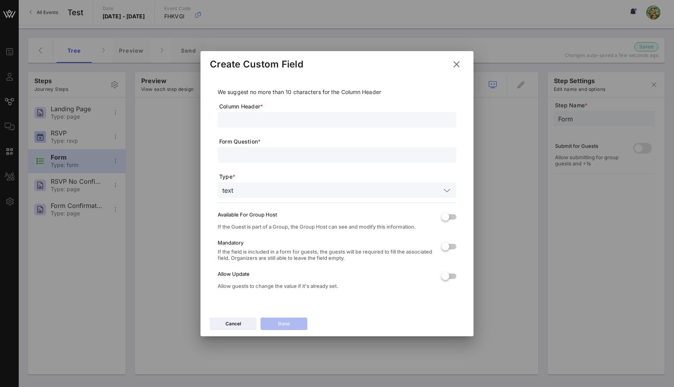
click at [239, 115] on input "text" at bounding box center [336, 120] width 229 height 10
type input "test"
click at [259, 156] on input "text" at bounding box center [336, 155] width 229 height 10
type input "test"
click at [286, 320] on div "Done" at bounding box center [284, 324] width 12 height 8
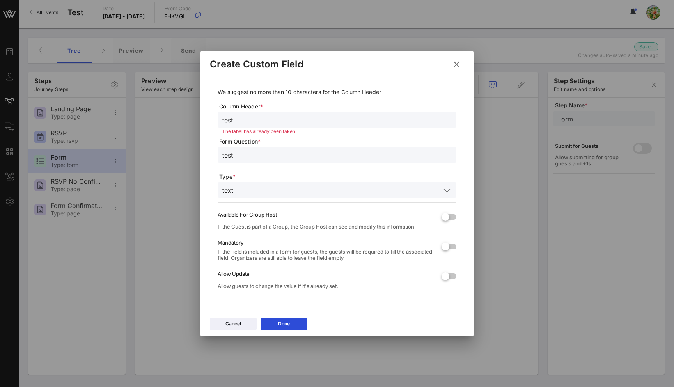
click at [458, 61] on icon at bounding box center [457, 64] width 12 height 11
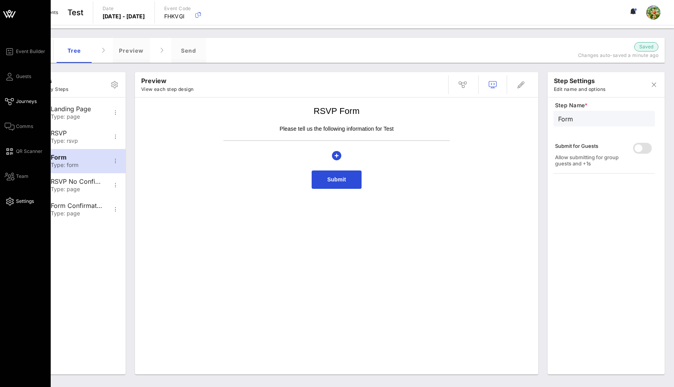
click at [13, 204] on link "Settings" at bounding box center [19, 201] width 29 height 9
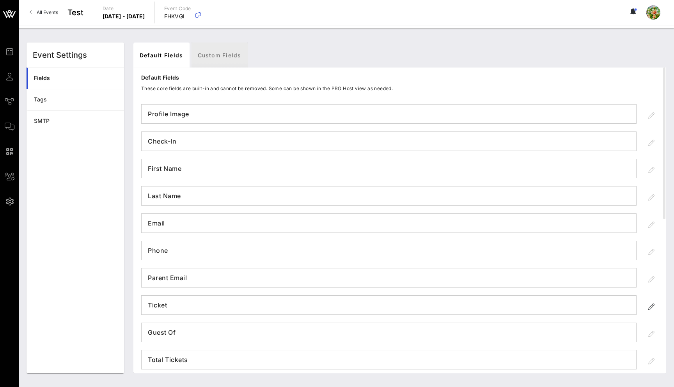
click at [235, 52] on link "Custom Fields" at bounding box center [220, 55] width 56 height 25
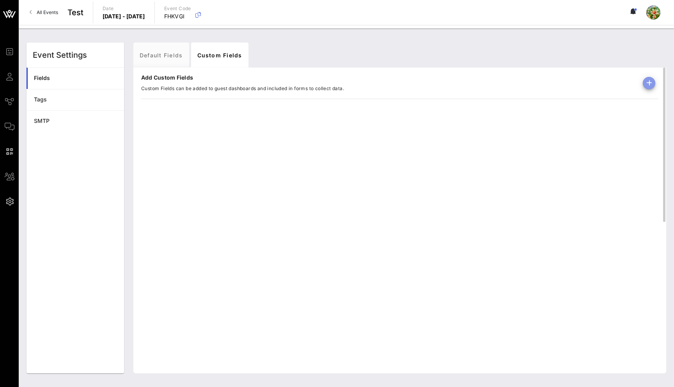
click at [647, 87] on icon "button" at bounding box center [649, 82] width 9 height 9
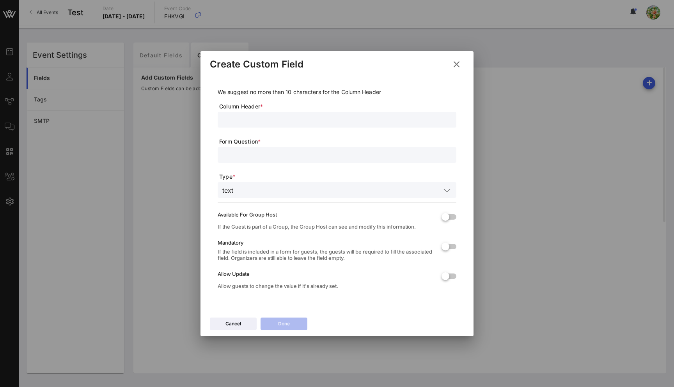
click at [284, 121] on input "text" at bounding box center [336, 120] width 229 height 10
type input "P"
type input "Arrival"
click at [280, 158] on input "text" at bounding box center [336, 155] width 229 height 10
type input "arrival"
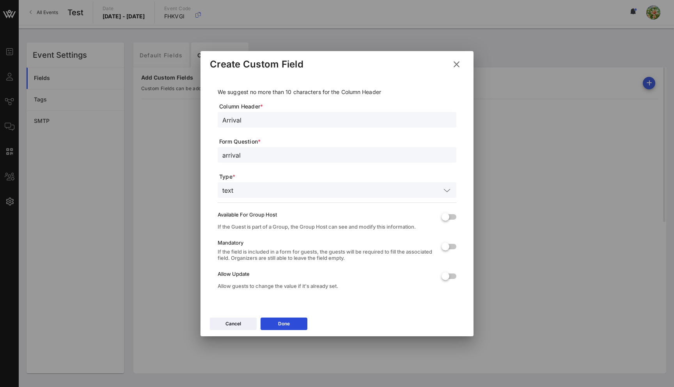
click at [302, 330] on div "Cancel Done" at bounding box center [337, 325] width 273 height 23
click at [301, 329] on button "Done" at bounding box center [284, 324] width 47 height 12
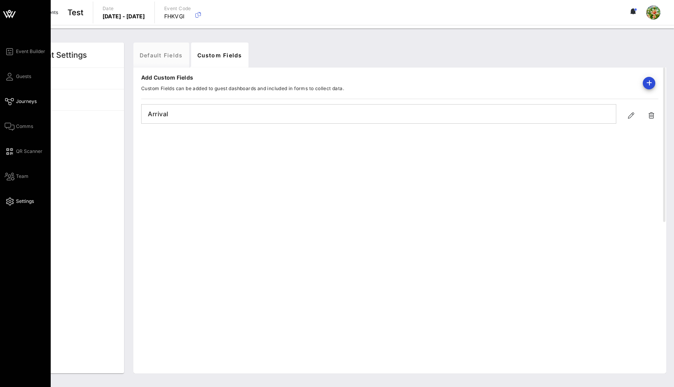
click at [9, 101] on icon at bounding box center [10, 101] width 10 height 1
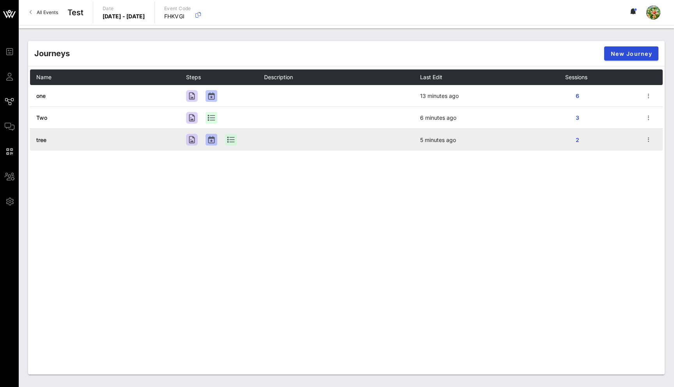
click at [43, 139] on span "tree" at bounding box center [41, 140] width 10 height 7
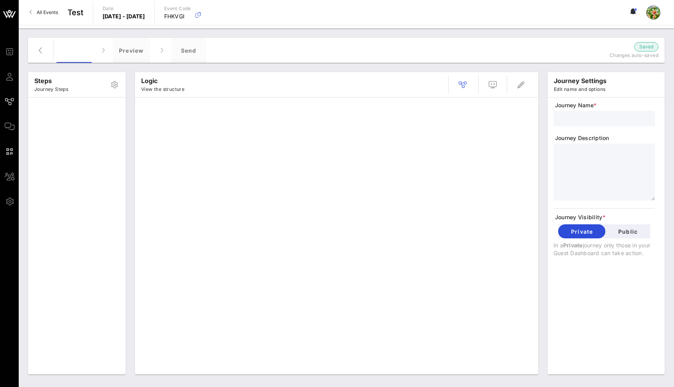
type input "tree"
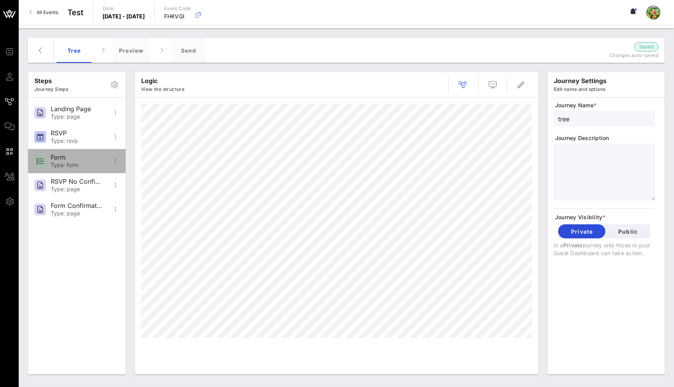
click at [87, 167] on div "Type: form" at bounding box center [77, 165] width 52 height 7
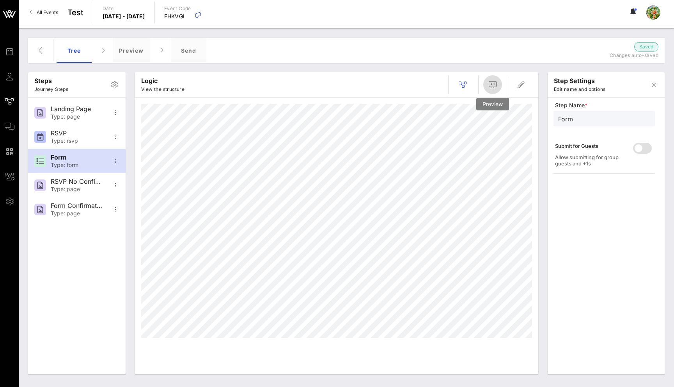
click at [491, 87] on icon "button" at bounding box center [492, 84] width 9 height 9
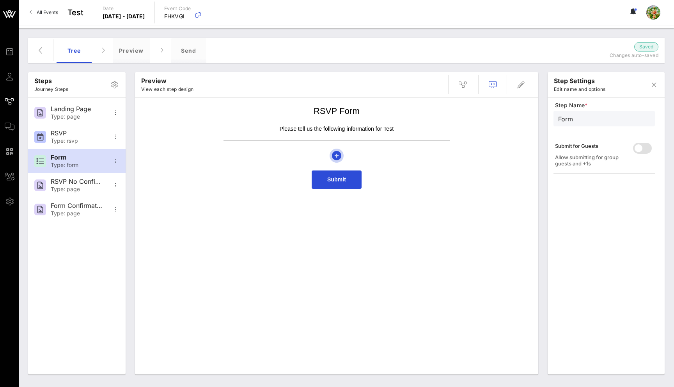
click at [336, 155] on icon "button" at bounding box center [336, 155] width 9 height 9
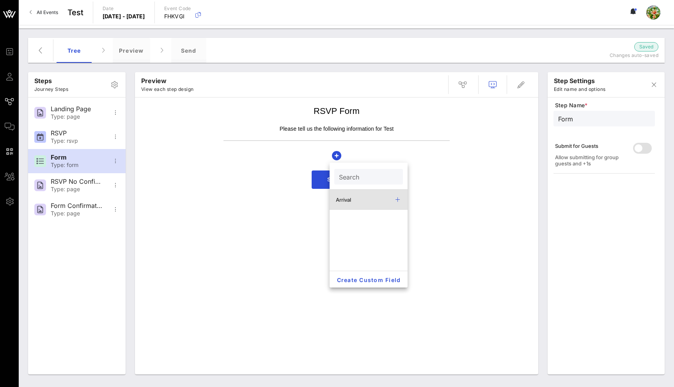
click at [343, 201] on div "Arrival" at bounding box center [362, 200] width 53 height 6
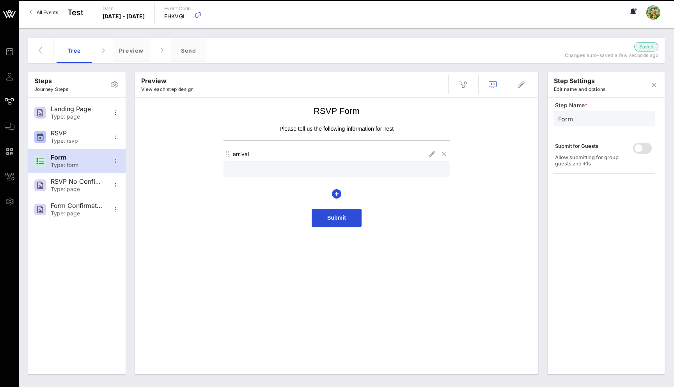
click at [369, 284] on div "RSVP Form Please tell us the following information for Test arrival Submit" at bounding box center [337, 237] width 396 height 273
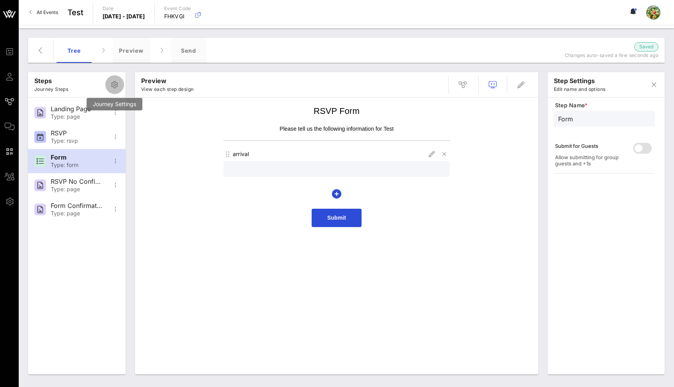
click at [114, 85] on icon "button" at bounding box center [114, 84] width 9 height 9
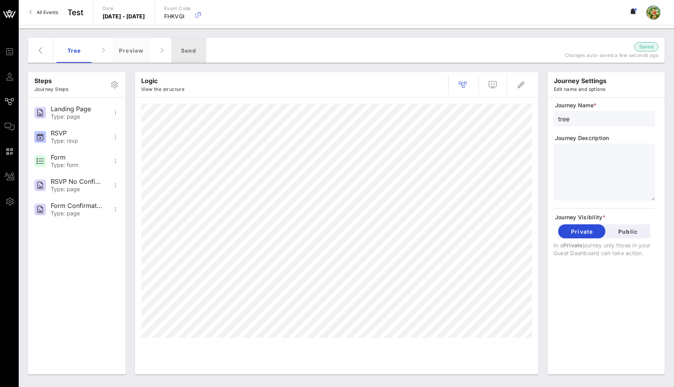
click at [186, 58] on div "Send" at bounding box center [188, 50] width 35 height 25
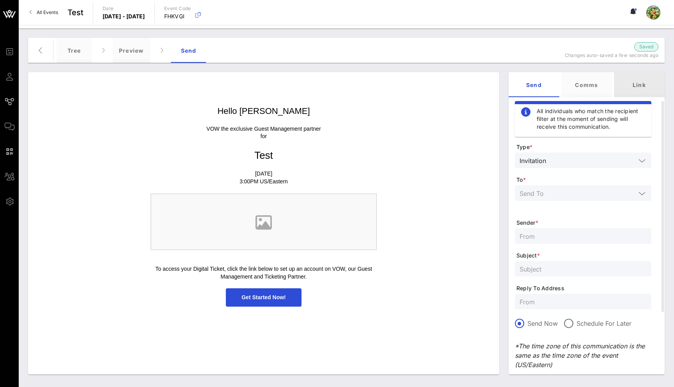
click at [648, 80] on div "Link" at bounding box center [639, 84] width 51 height 25
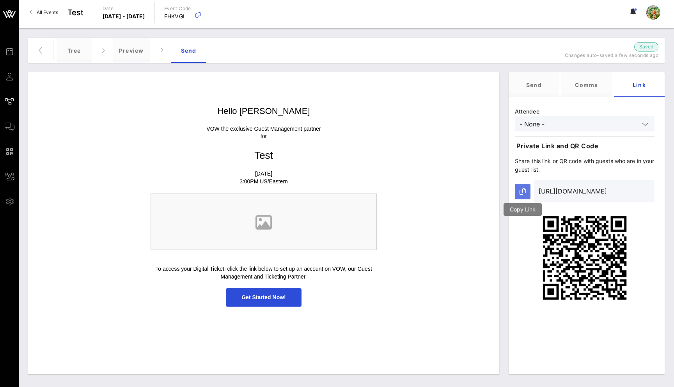
click at [520, 192] on icon "button" at bounding box center [523, 191] width 6 height 6
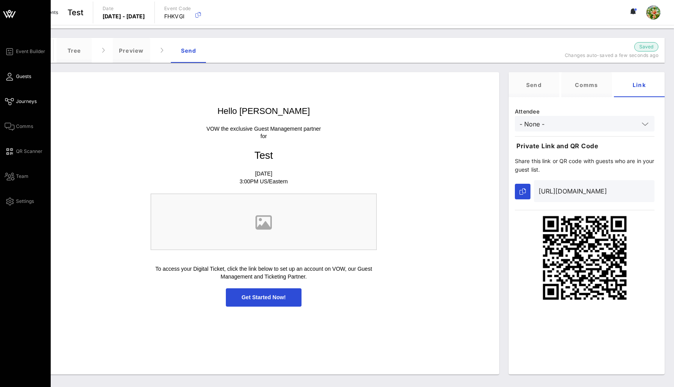
click at [12, 77] on icon at bounding box center [10, 76] width 10 height 1
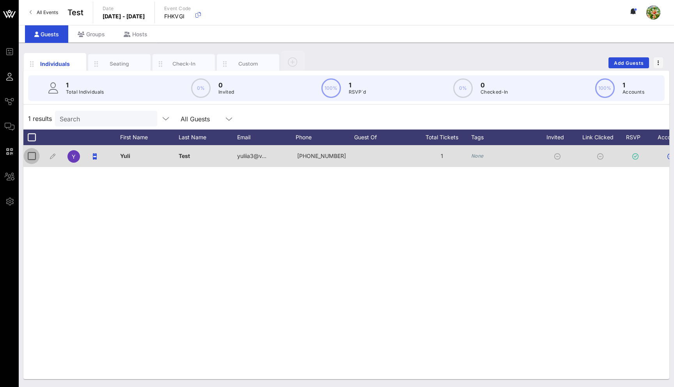
click at [33, 158] on div at bounding box center [31, 155] width 13 height 13
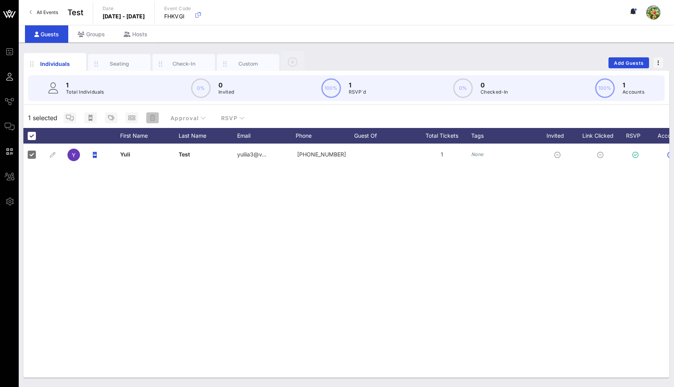
click at [151, 119] on icon "button" at bounding box center [152, 118] width 5 height 6
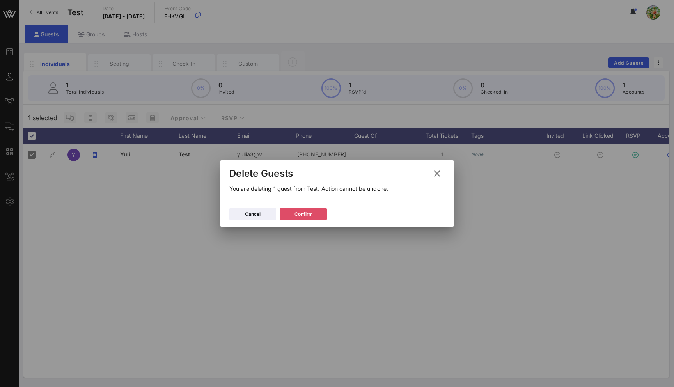
click at [318, 212] on button "Confirm" at bounding box center [303, 214] width 47 height 12
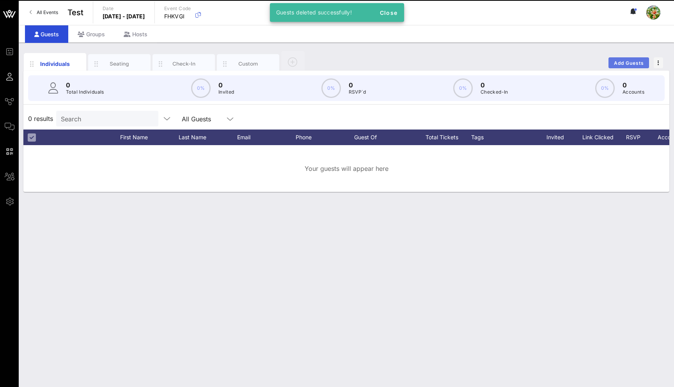
click at [617, 64] on span "Add Guests" at bounding box center [629, 63] width 31 height 6
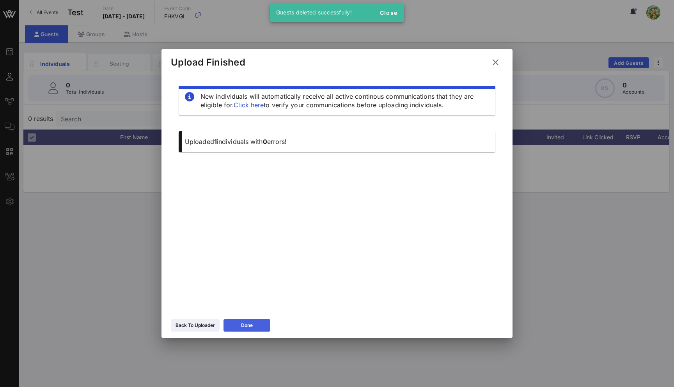
click at [256, 322] on button "Done" at bounding box center [247, 325] width 47 height 12
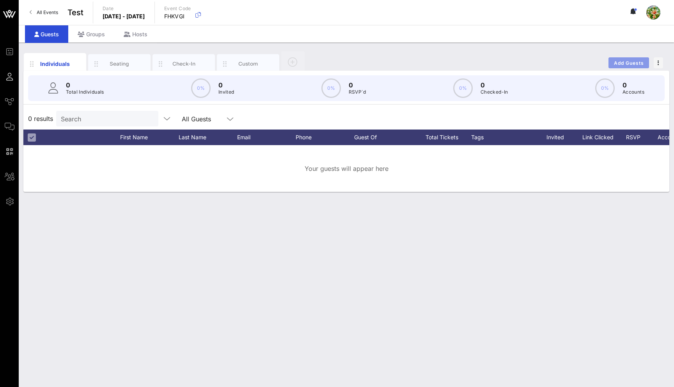
click at [638, 64] on span "Add Guests" at bounding box center [629, 63] width 31 height 6
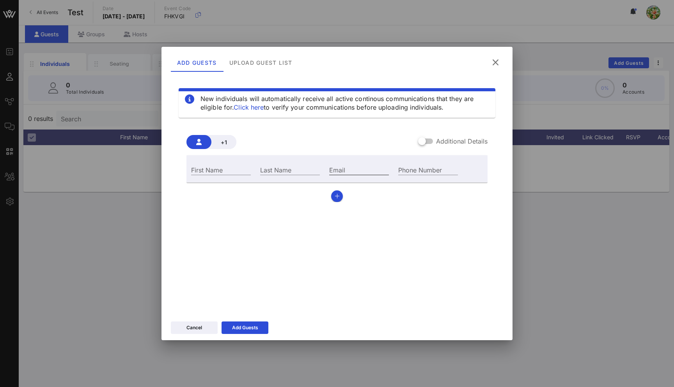
click at [339, 172] on input "Email" at bounding box center [359, 170] width 60 height 10
type input "yuliia3@vow.app"
click at [285, 165] on div "Last Name" at bounding box center [290, 170] width 60 height 10
type input "x"
click at [224, 169] on input "First Name" at bounding box center [221, 170] width 60 height 10
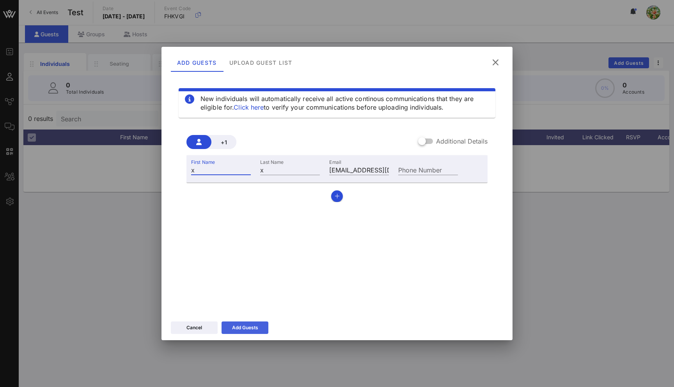
type input "x"
click at [253, 329] on div "Add Guests" at bounding box center [245, 328] width 26 height 8
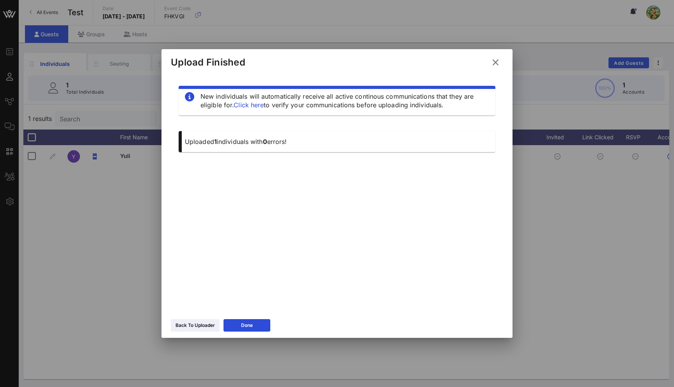
click at [498, 62] on icon at bounding box center [495, 63] width 12 height 12
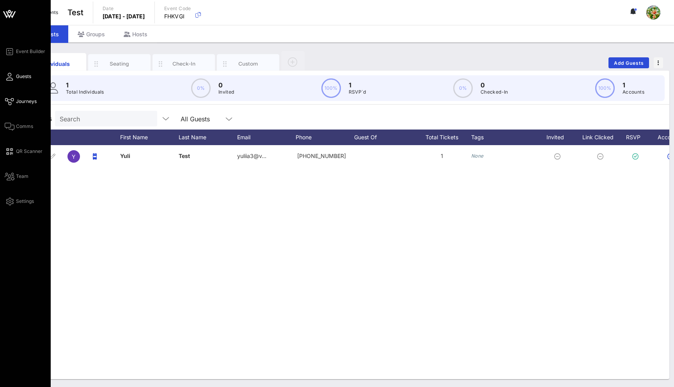
click at [12, 101] on icon at bounding box center [10, 101] width 10 height 1
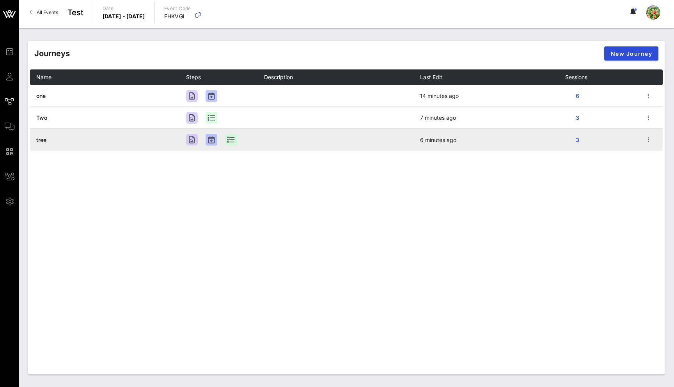
click at [45, 142] on span "tree" at bounding box center [41, 140] width 10 height 7
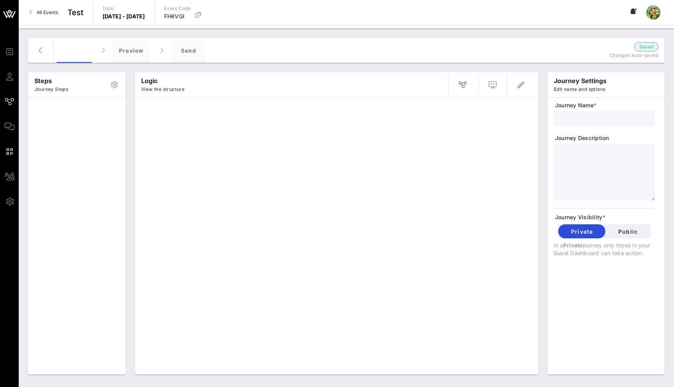
type input "tree"
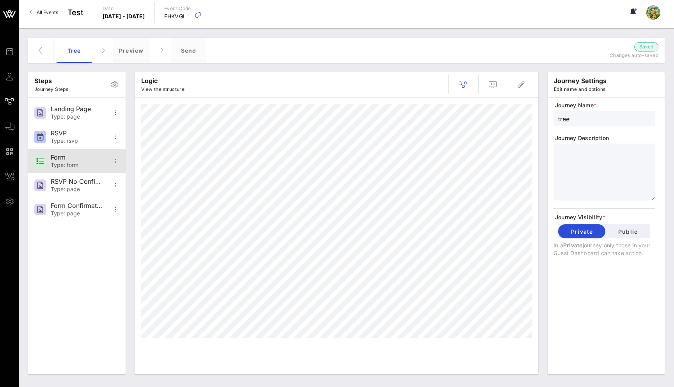
click at [82, 156] on div "Form" at bounding box center [77, 157] width 52 height 7
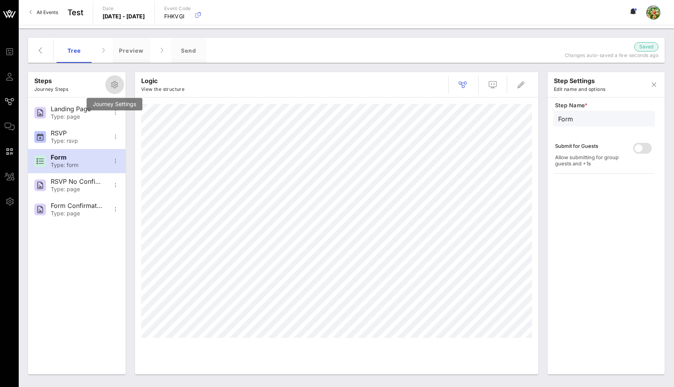
click at [114, 88] on icon "button" at bounding box center [114, 84] width 9 height 9
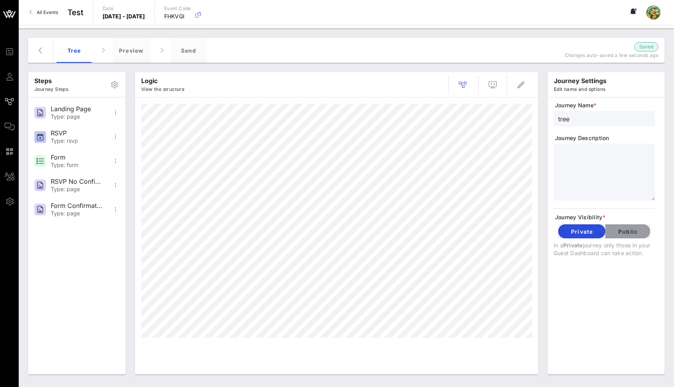
click at [635, 227] on button "Public" at bounding box center [628, 231] width 45 height 14
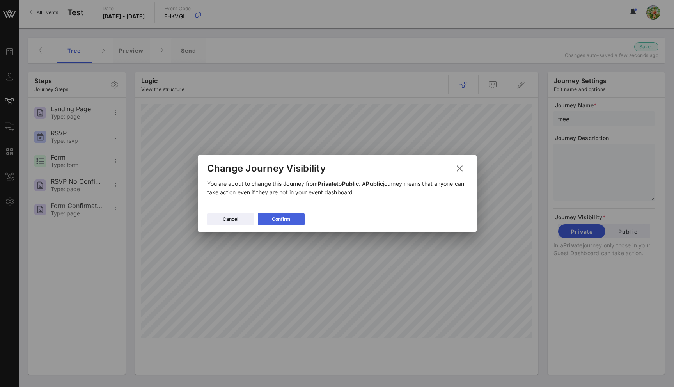
click at [294, 217] on button "Confirm" at bounding box center [281, 219] width 47 height 12
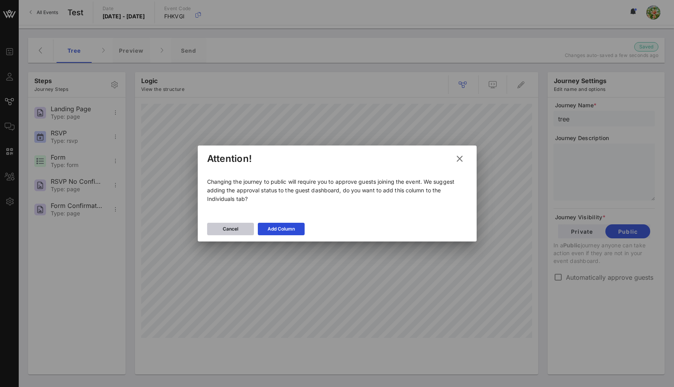
click at [241, 226] on button "Cancel" at bounding box center [230, 229] width 47 height 12
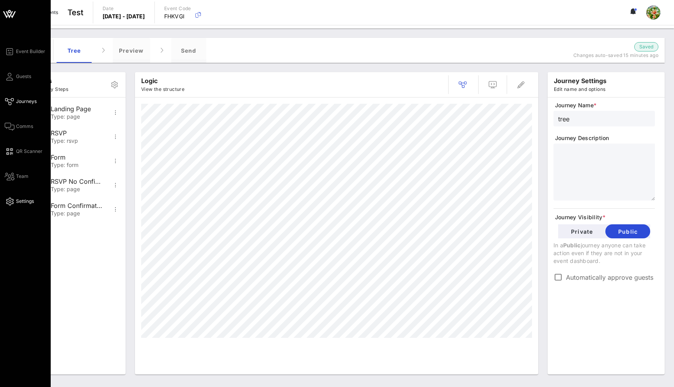
click at [22, 201] on span "Settings" at bounding box center [25, 201] width 18 height 7
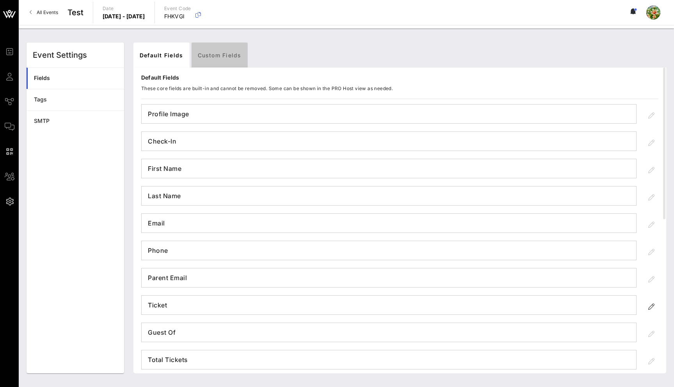
click at [211, 55] on link "Custom Fields" at bounding box center [220, 55] width 56 height 25
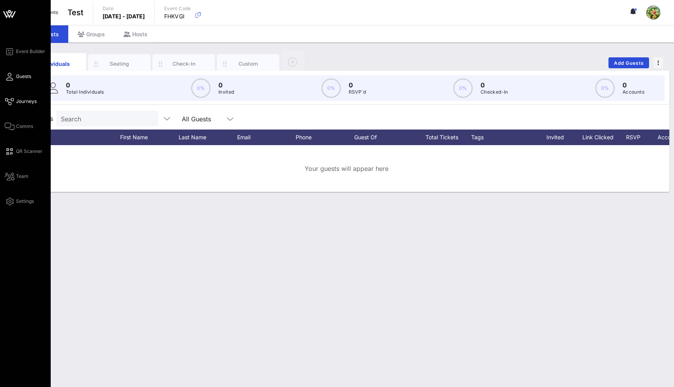
click at [24, 100] on span "Journeys" at bounding box center [26, 101] width 21 height 7
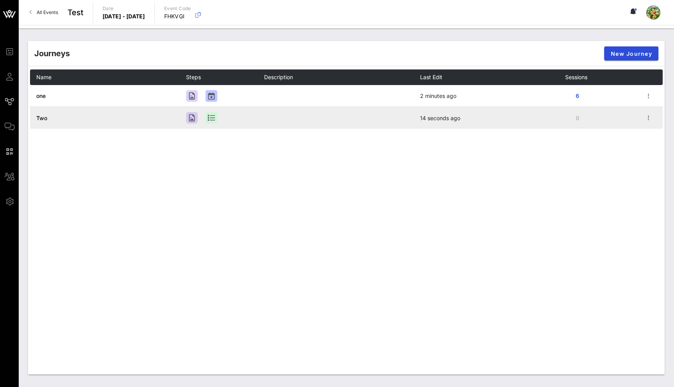
click at [43, 117] on span "Two" at bounding box center [41, 118] width 11 height 7
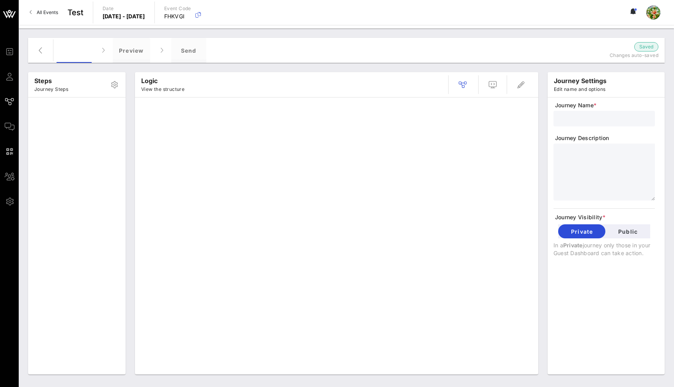
type input "Two"
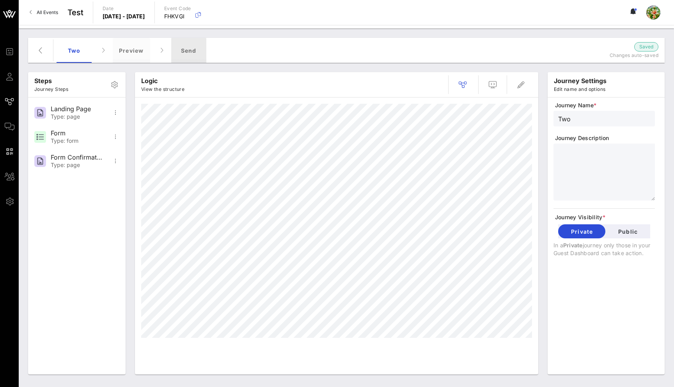
click at [192, 49] on div "Send" at bounding box center [188, 50] width 35 height 25
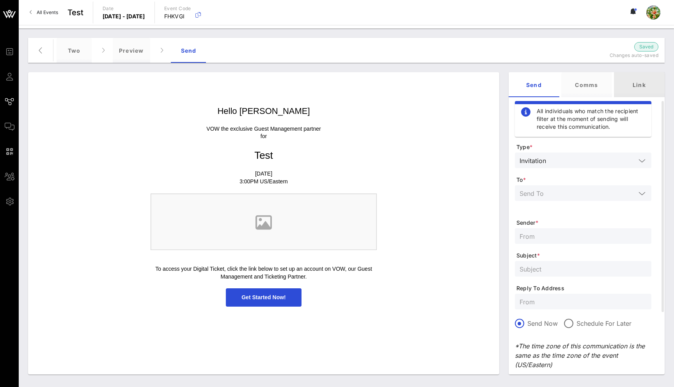
click at [634, 88] on div "Link" at bounding box center [639, 84] width 51 height 25
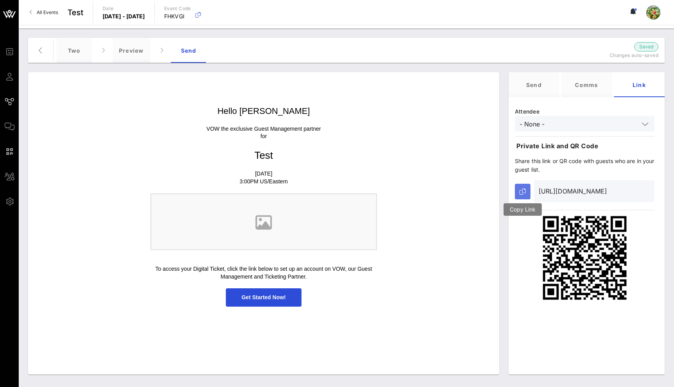
click at [524, 189] on icon "button" at bounding box center [523, 191] width 6 height 6
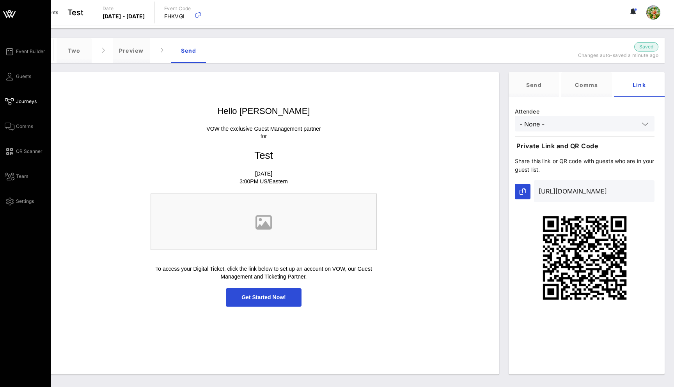
click at [12, 70] on div "Event Builder Guests Journeys Comms QR Scanner Team Settings" at bounding box center [28, 126] width 46 height 159
click at [9, 76] on icon at bounding box center [10, 76] width 10 height 1
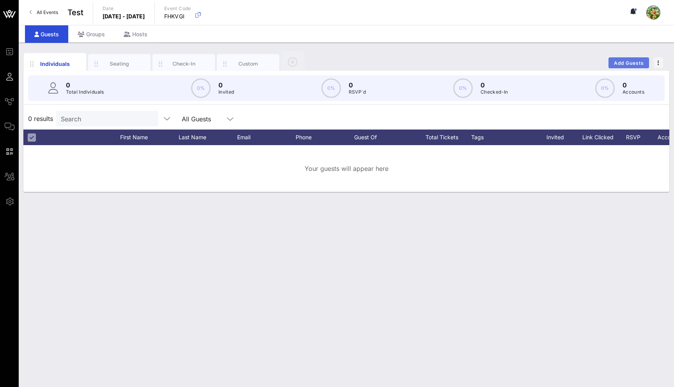
click at [631, 66] on button "Add Guests" at bounding box center [629, 62] width 41 height 11
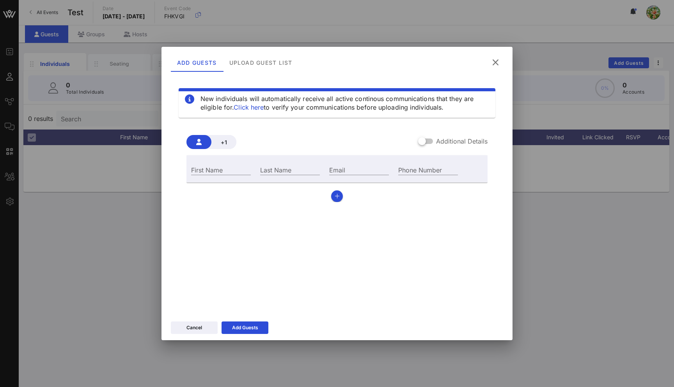
click at [496, 60] on icon at bounding box center [495, 62] width 13 height 13
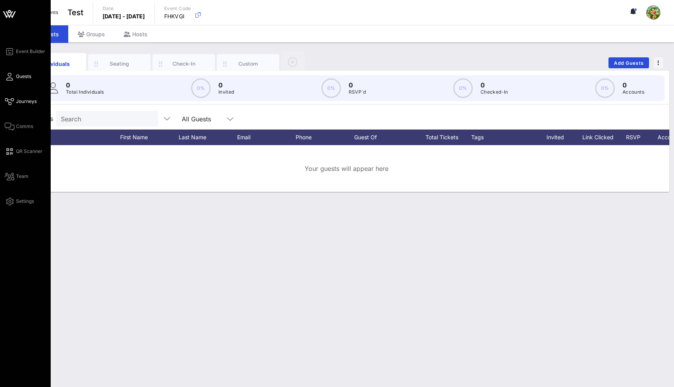
click at [11, 101] on icon at bounding box center [10, 101] width 10 height 1
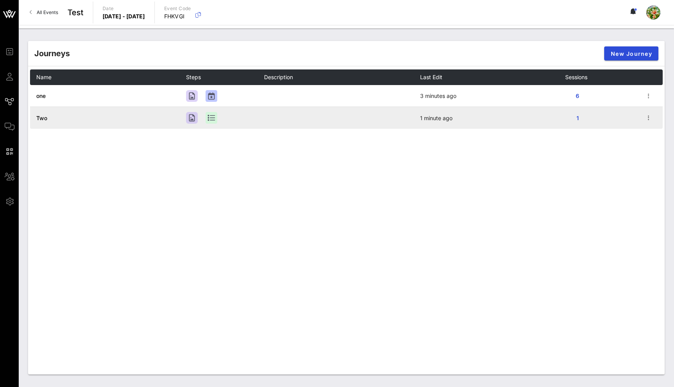
click at [41, 119] on span "Two" at bounding box center [41, 118] width 11 height 7
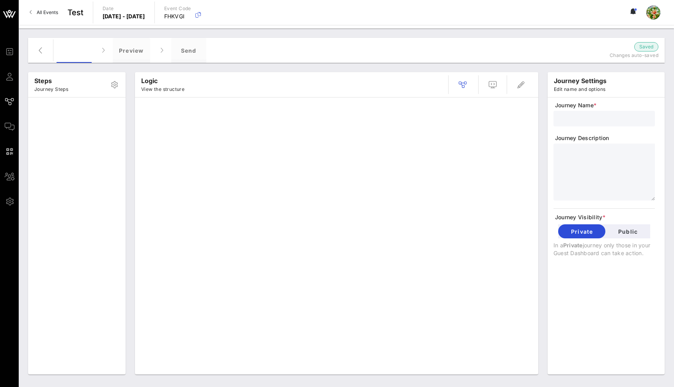
type input "Two"
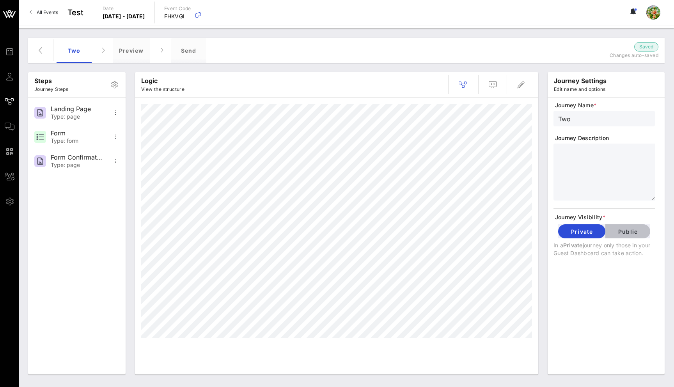
click at [633, 234] on span "Public" at bounding box center [628, 231] width 32 height 7
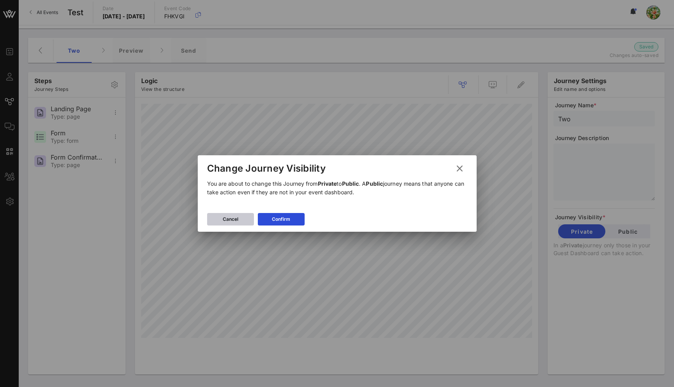
click at [245, 220] on button "Cancel" at bounding box center [230, 219] width 47 height 12
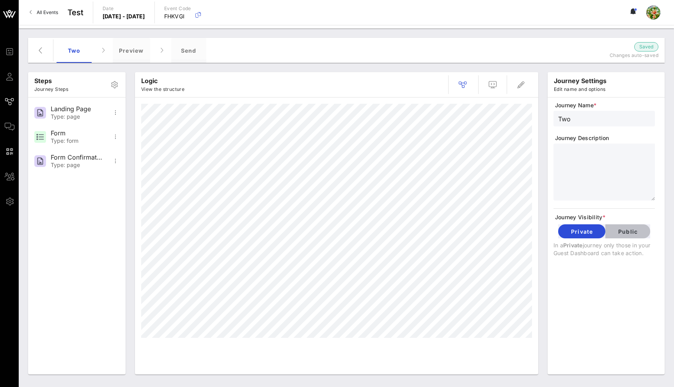
click at [615, 227] on button "Public" at bounding box center [628, 231] width 45 height 14
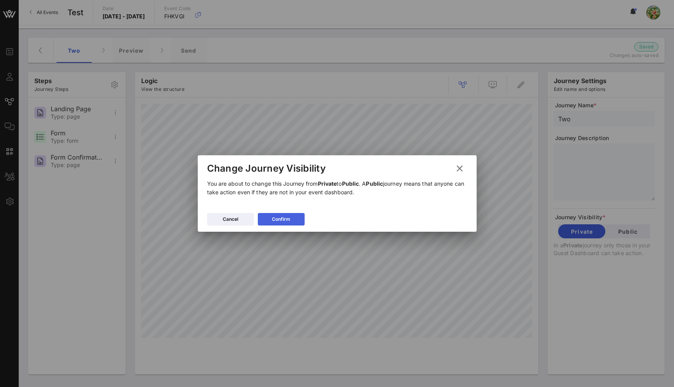
click at [277, 219] on div "Confirm" at bounding box center [281, 219] width 18 height 8
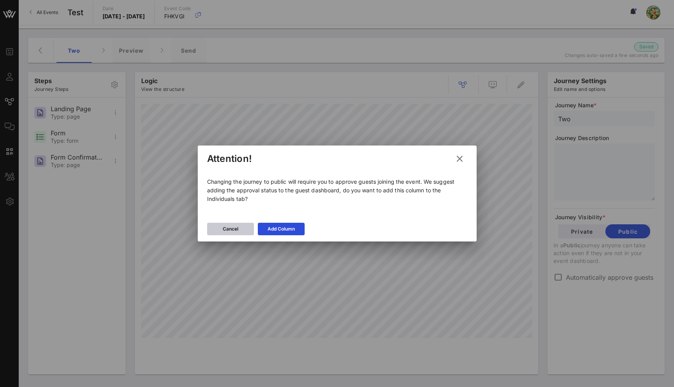
click at [220, 232] on button "Cancel" at bounding box center [230, 229] width 47 height 12
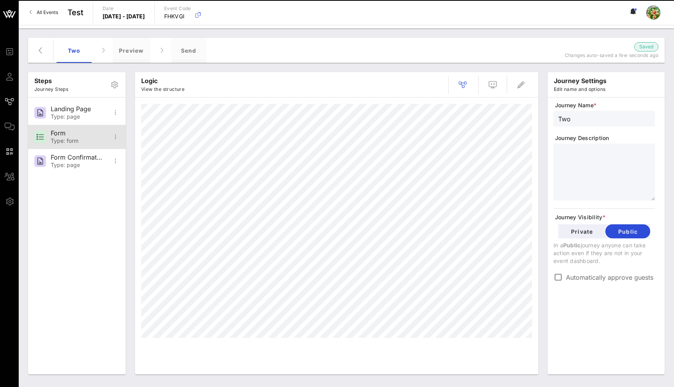
click at [58, 133] on div "Form" at bounding box center [77, 133] width 52 height 7
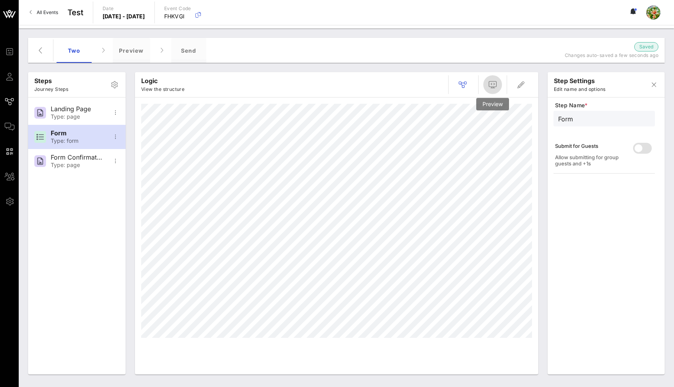
click at [490, 82] on icon "button" at bounding box center [492, 84] width 9 height 9
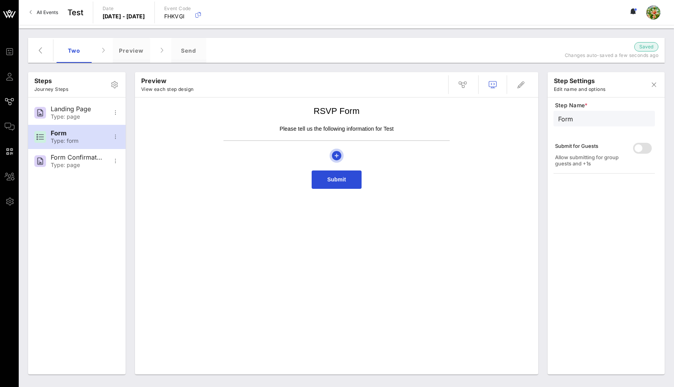
click at [335, 153] on icon "button" at bounding box center [336, 155] width 9 height 9
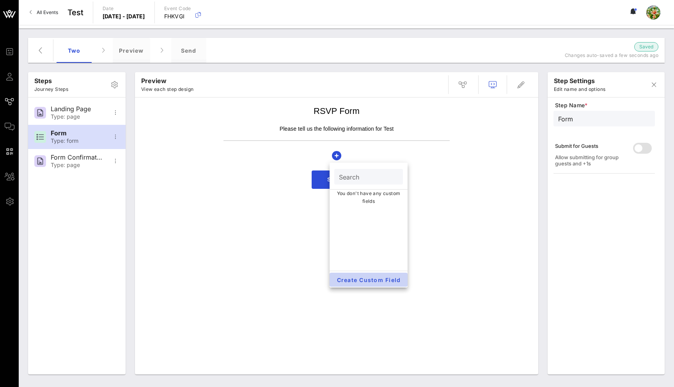
click at [365, 279] on span "Create Custom Field" at bounding box center [369, 280] width 66 height 7
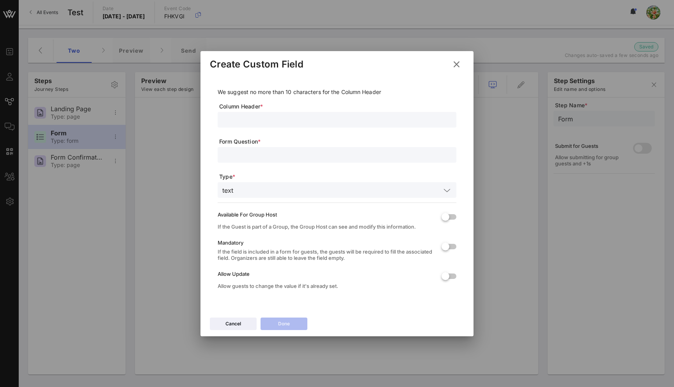
click at [271, 117] on input "text" at bounding box center [336, 120] width 229 height 10
type input "test"
click at [273, 157] on input "text" at bounding box center [336, 155] width 229 height 10
type input "test"
click at [287, 321] on div "Done" at bounding box center [284, 324] width 12 height 8
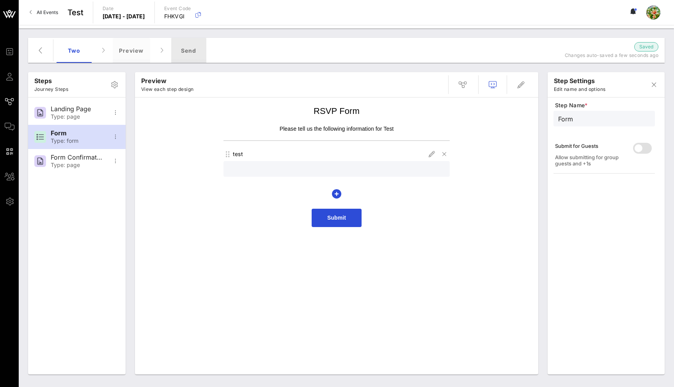
click at [190, 44] on div "Send" at bounding box center [188, 50] width 35 height 25
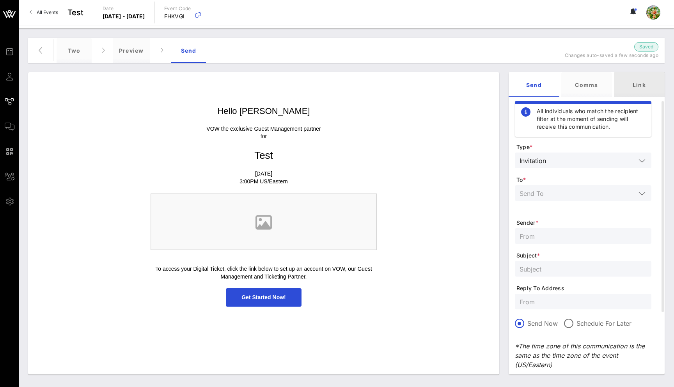
click at [645, 79] on div "Link" at bounding box center [639, 84] width 51 height 25
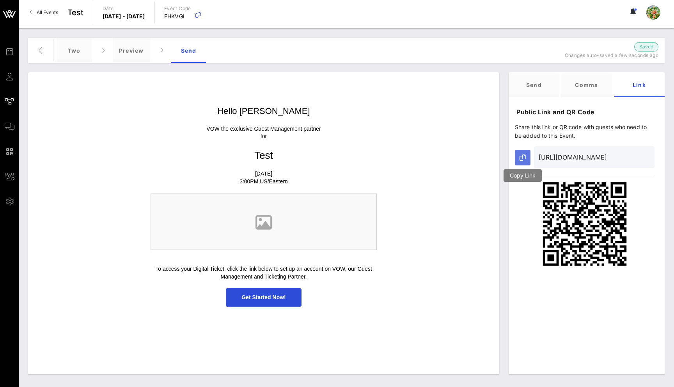
click at [521, 159] on icon "button" at bounding box center [523, 158] width 6 height 6
click at [124, 54] on div "Preview" at bounding box center [131, 50] width 37 height 25
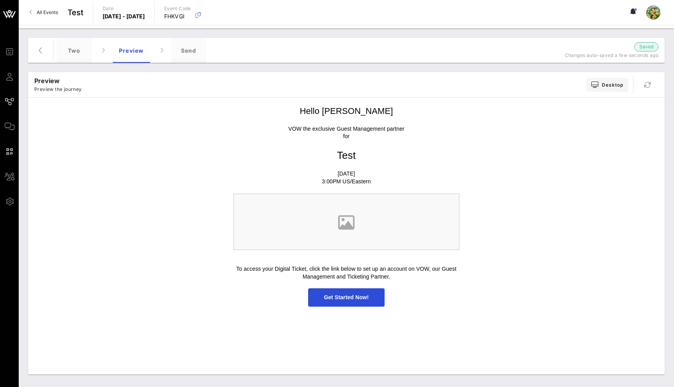
click at [330, 298] on span "Get Started Now!" at bounding box center [346, 297] width 45 height 6
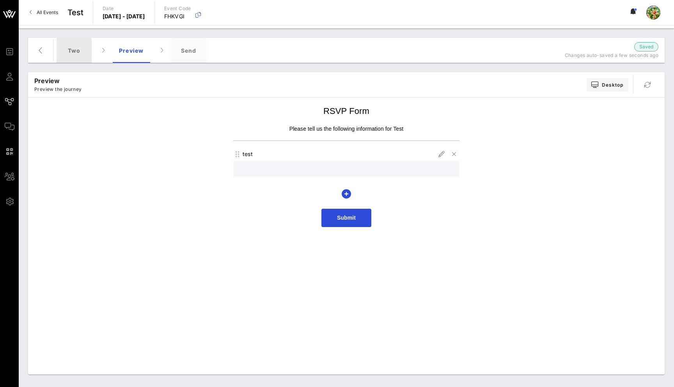
click at [71, 51] on div "Two" at bounding box center [74, 50] width 35 height 25
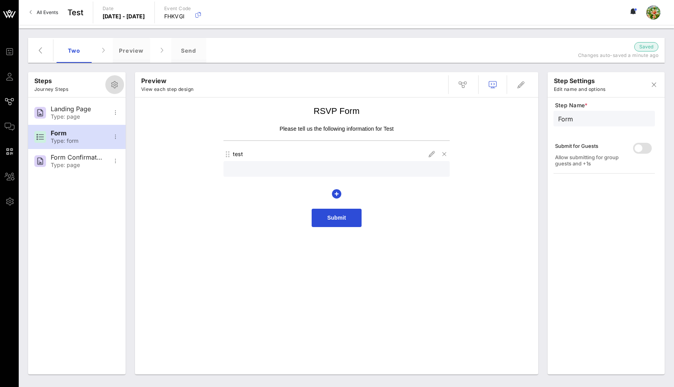
click at [120, 87] on span "button" at bounding box center [114, 84] width 19 height 9
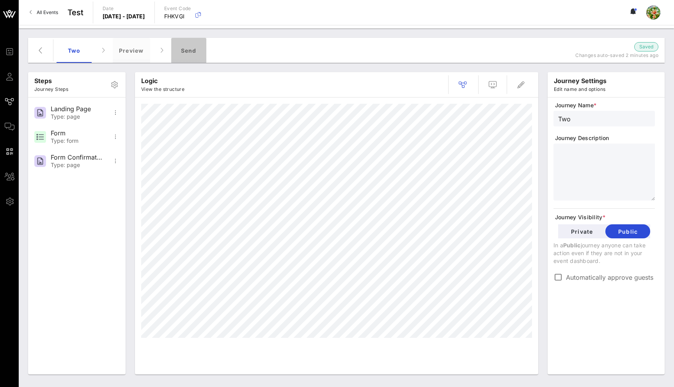
click at [190, 47] on div "Send" at bounding box center [188, 50] width 35 height 25
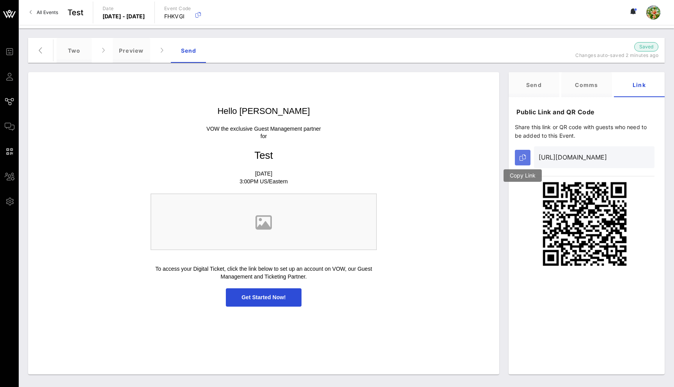
click at [521, 158] on icon "button" at bounding box center [523, 158] width 6 height 6
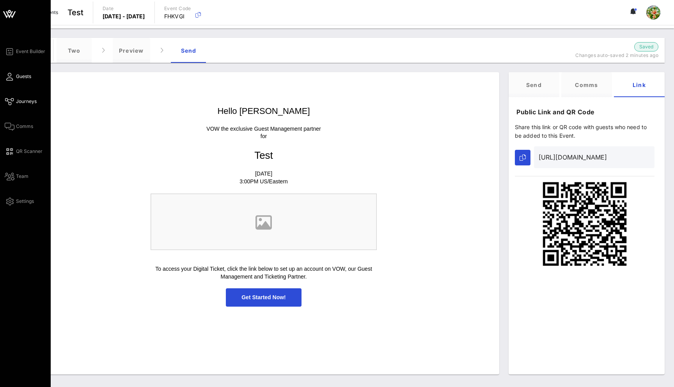
click at [7, 76] on icon at bounding box center [10, 76] width 10 height 1
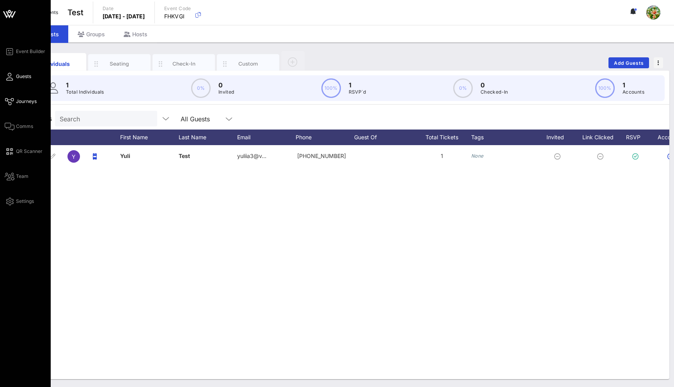
click at [15, 104] on link "Journeys" at bounding box center [21, 101] width 32 height 9
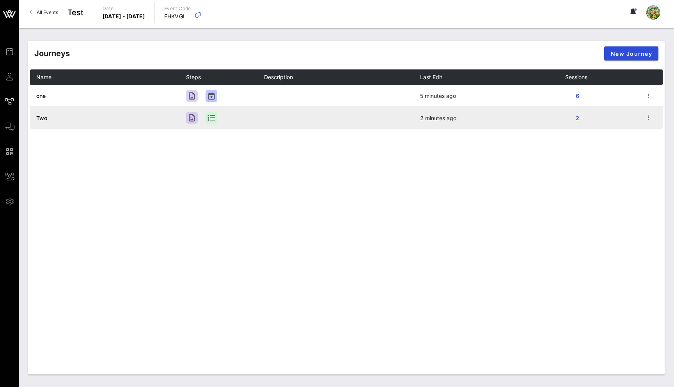
click at [38, 120] on span "Two" at bounding box center [41, 118] width 11 height 7
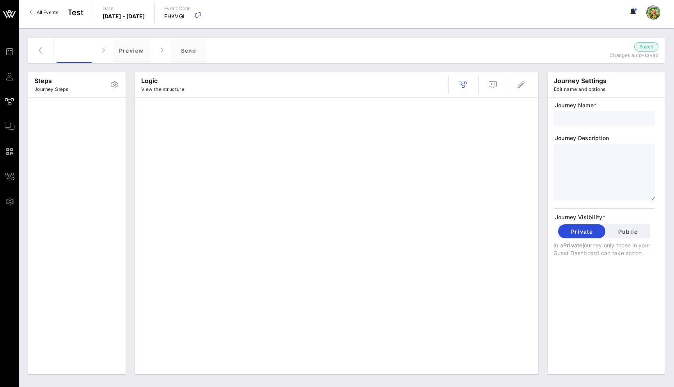
type input "Two"
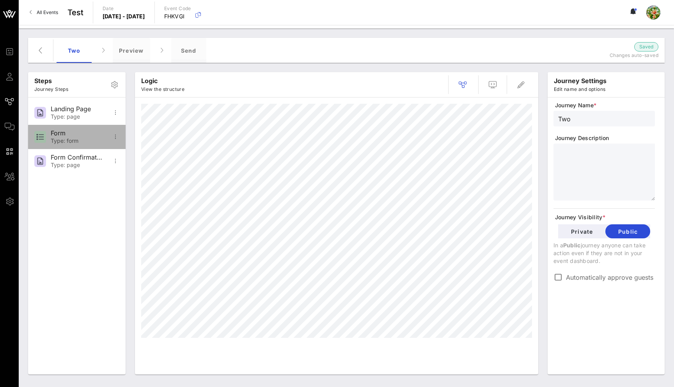
click at [66, 139] on div "Type: form" at bounding box center [77, 141] width 52 height 7
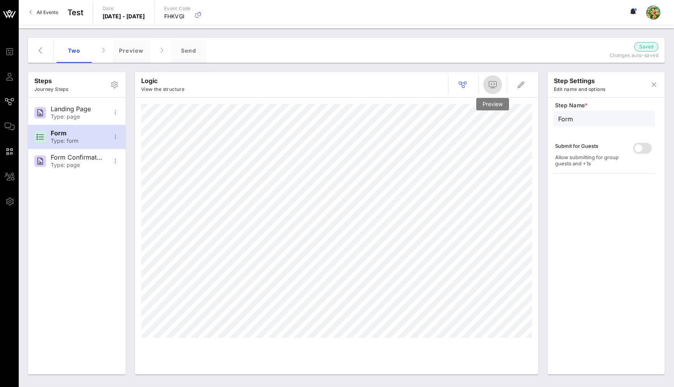
click at [495, 83] on icon "button" at bounding box center [492, 84] width 9 height 9
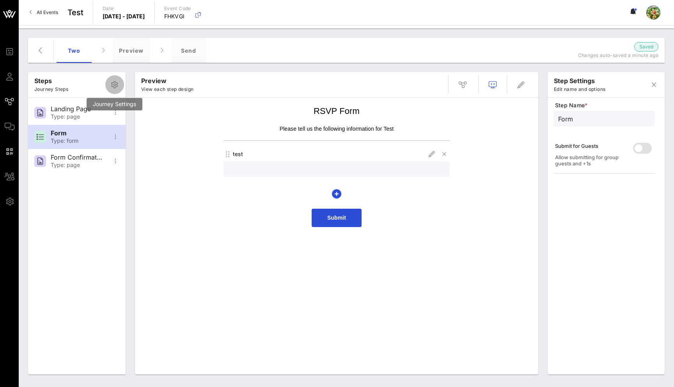
click at [114, 87] on icon "button" at bounding box center [114, 84] width 9 height 9
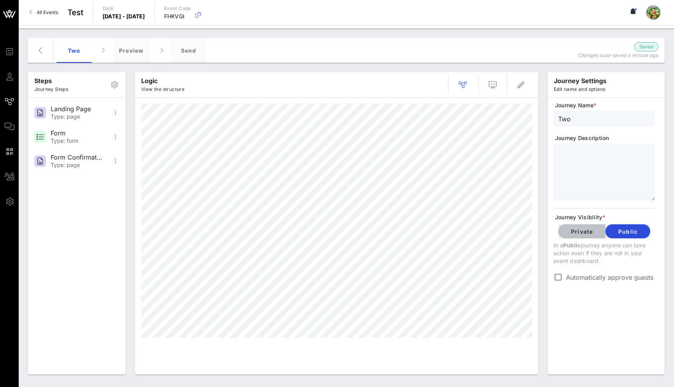
click at [590, 232] on span "Private" at bounding box center [582, 231] width 35 height 7
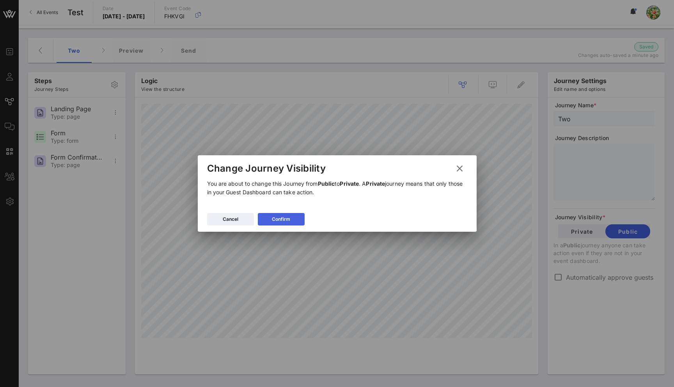
click at [285, 219] on div "Confirm" at bounding box center [281, 219] width 18 height 8
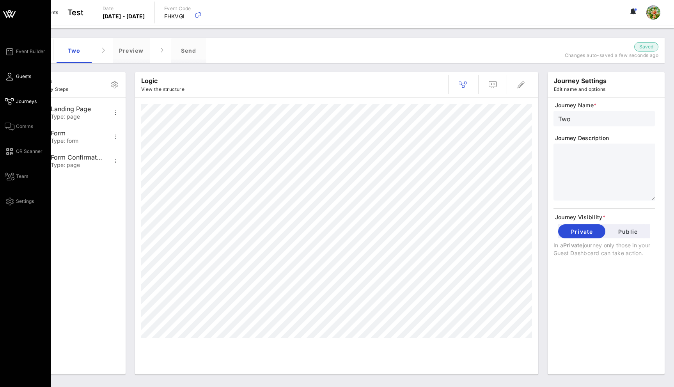
click at [9, 76] on icon at bounding box center [10, 76] width 10 height 1
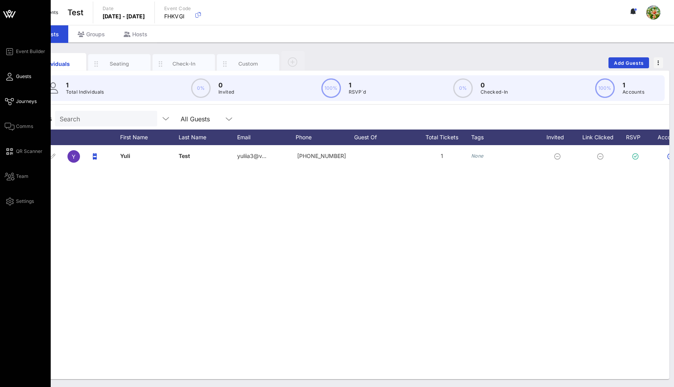
click at [14, 101] on icon at bounding box center [10, 101] width 10 height 1
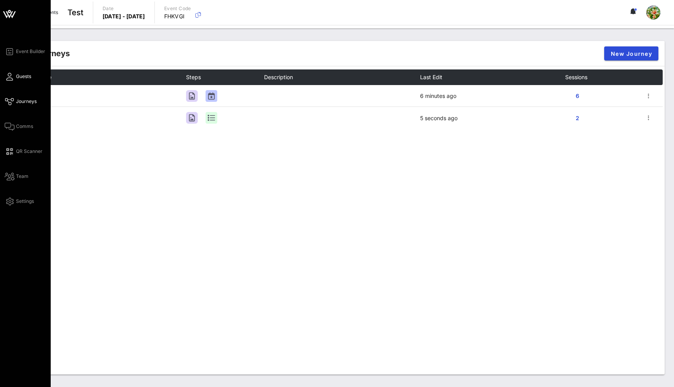
click at [12, 76] on icon at bounding box center [10, 76] width 10 height 1
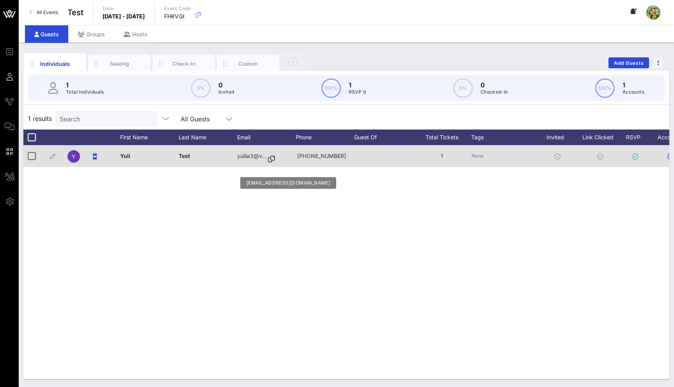
click at [271, 159] on icon at bounding box center [271, 159] width 7 height 1
click at [34, 154] on div at bounding box center [31, 155] width 13 height 13
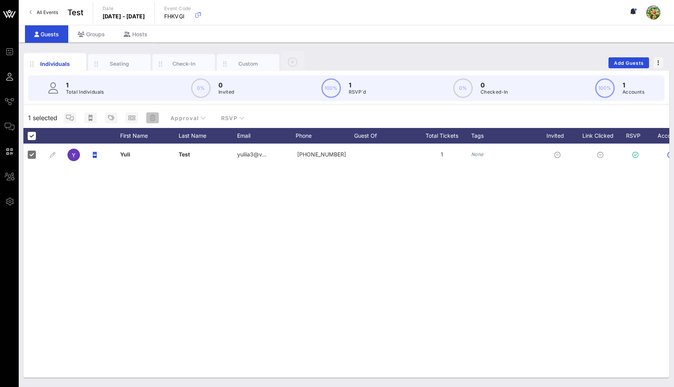
click at [151, 119] on icon "button" at bounding box center [152, 118] width 5 height 6
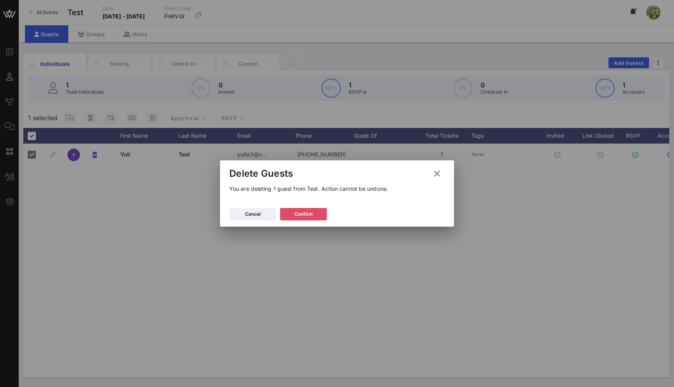
click at [318, 213] on button "Confirm" at bounding box center [303, 214] width 47 height 12
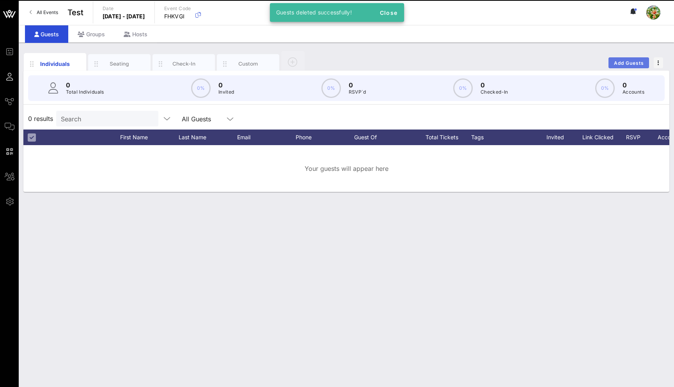
click at [621, 64] on span "Add Guests" at bounding box center [629, 63] width 31 height 6
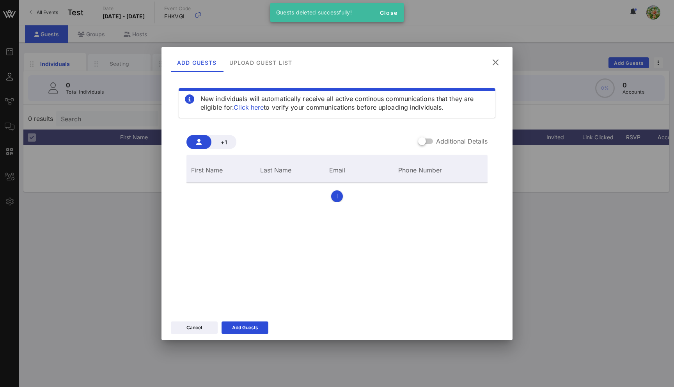
click at [352, 165] on input "Email" at bounding box center [359, 170] width 60 height 10
paste input "yuliia3@vow.app"
type input "yuliia3@vow.app"
click at [294, 169] on input "Last Name" at bounding box center [290, 170] width 60 height 10
type input "d"
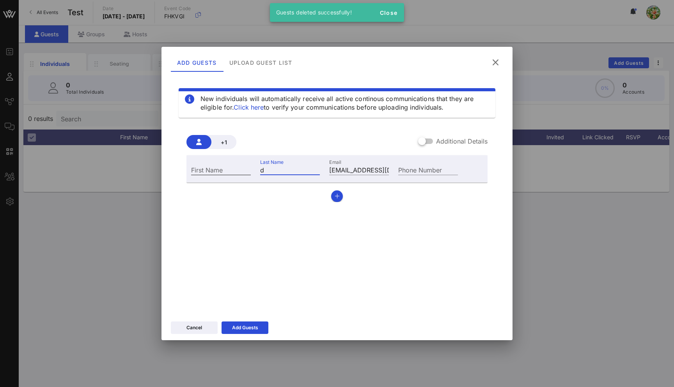
click at [216, 169] on input "First Name" at bounding box center [221, 170] width 60 height 10
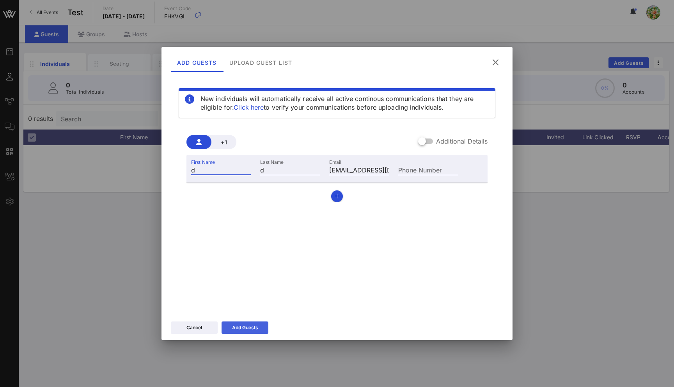
type input "d"
click at [243, 323] on button "Add Guests" at bounding box center [245, 328] width 47 height 12
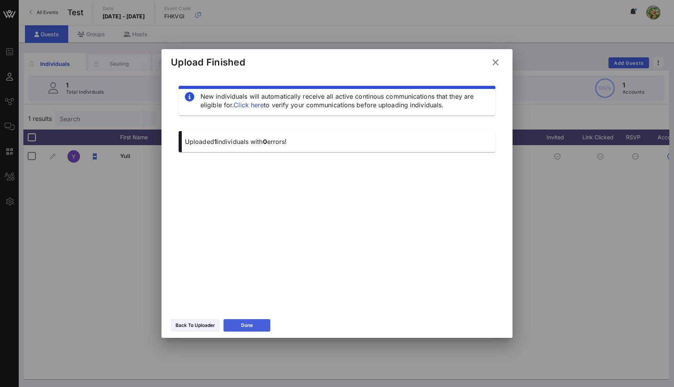
click at [250, 329] on div "Done" at bounding box center [247, 326] width 12 height 8
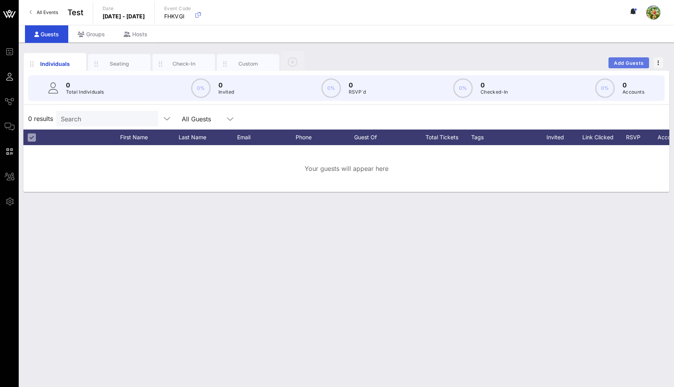
click at [628, 62] on span "Add Guests" at bounding box center [629, 63] width 31 height 6
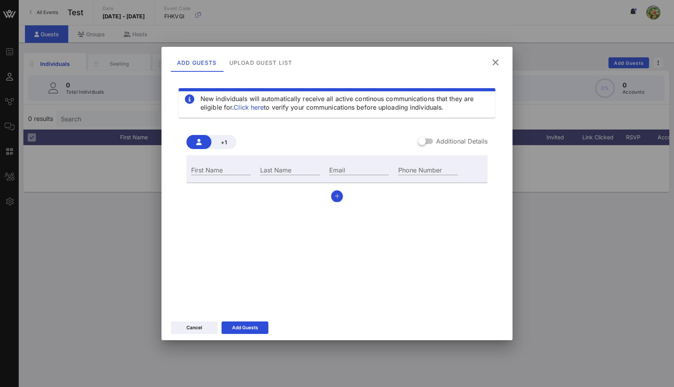
click at [372, 160] on div "Email" at bounding box center [359, 168] width 69 height 21
click at [361, 168] on input "Email" at bounding box center [359, 170] width 60 height 10
type input "yuliia3@vow.app"
click at [316, 168] on input "Last Name" at bounding box center [290, 170] width 60 height 10
type input "x"
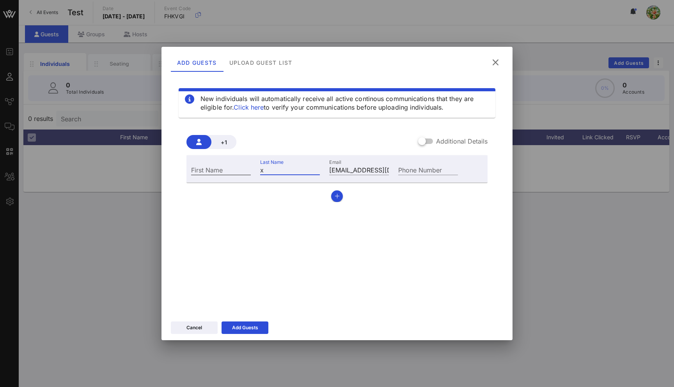
click at [238, 168] on input "First Name" at bounding box center [221, 170] width 60 height 10
type input "x"
click at [244, 328] on icon at bounding box center [244, 327] width 5 height 5
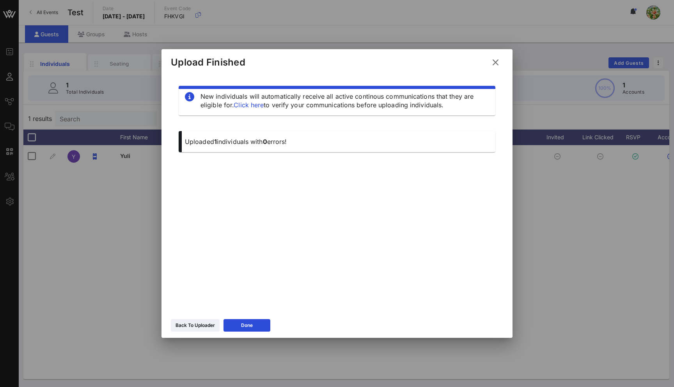
click at [495, 61] on icon at bounding box center [495, 62] width 11 height 10
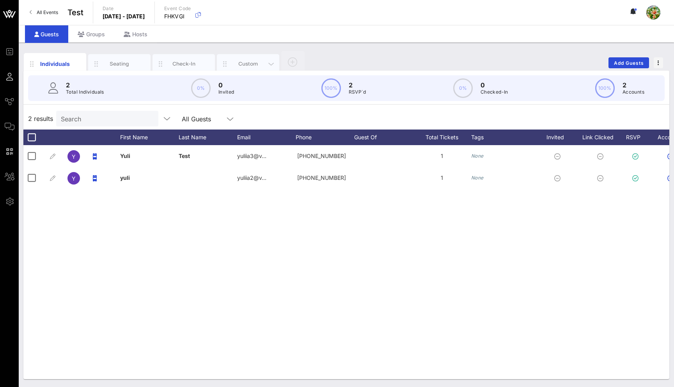
click at [247, 68] on div "Custom" at bounding box center [248, 64] width 62 height 20
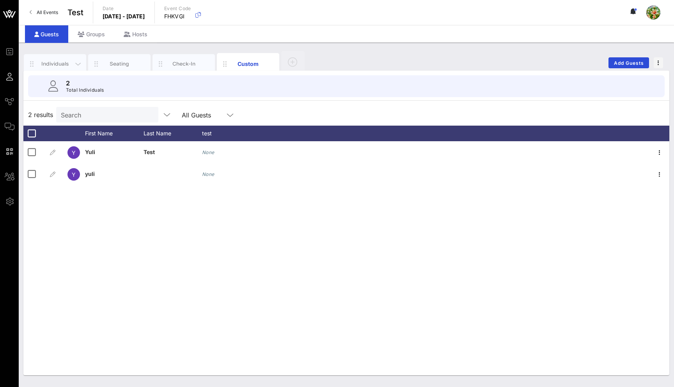
click at [45, 64] on div "Individuals" at bounding box center [55, 63] width 35 height 7
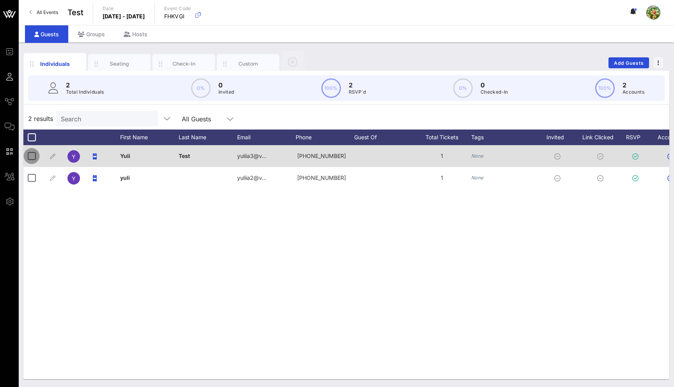
click at [29, 153] on div at bounding box center [31, 155] width 13 height 13
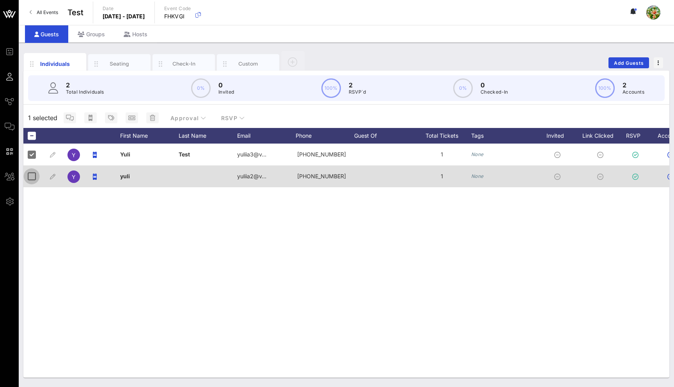
click at [25, 177] on div at bounding box center [31, 176] width 13 height 13
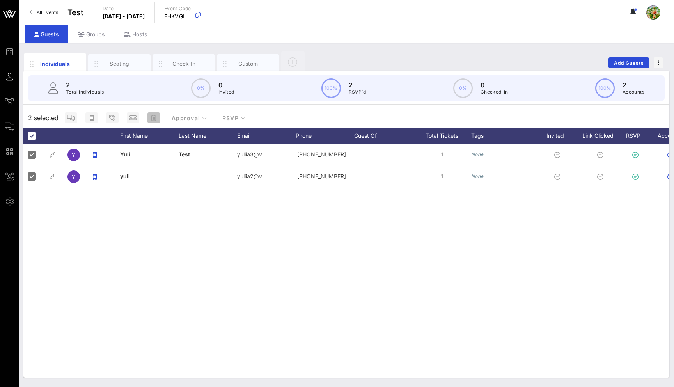
click at [154, 118] on icon "button" at bounding box center [153, 118] width 5 height 6
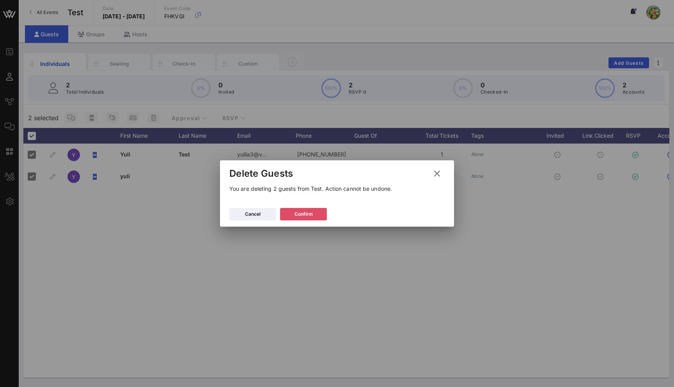
click at [300, 210] on div "Confirm" at bounding box center [304, 214] width 18 height 8
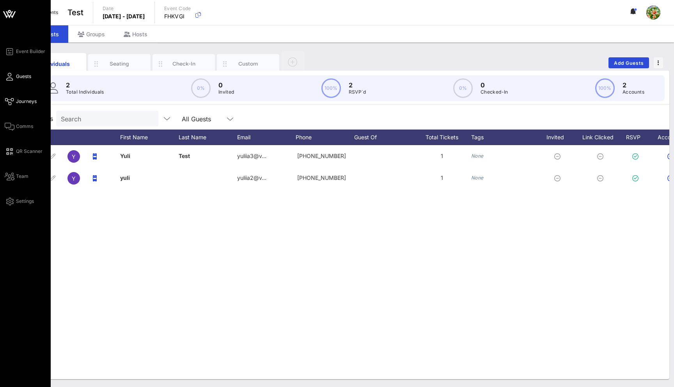
click at [12, 101] on icon at bounding box center [10, 101] width 10 height 1
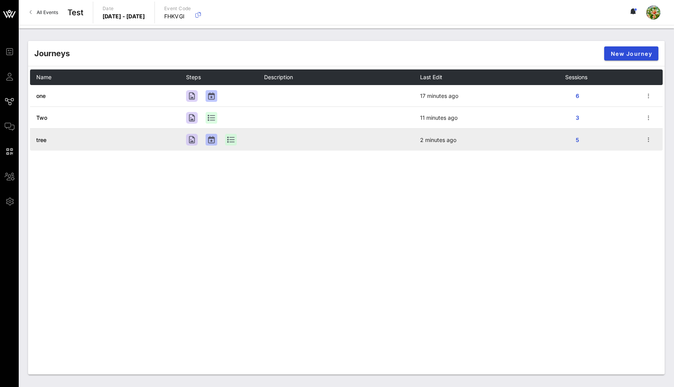
click at [41, 138] on span "tree" at bounding box center [41, 140] width 10 height 7
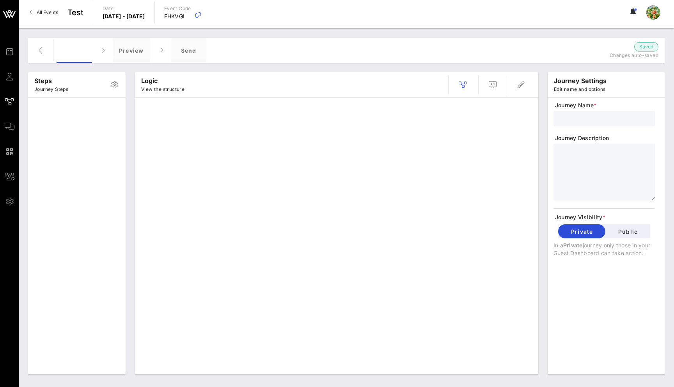
type input "tree"
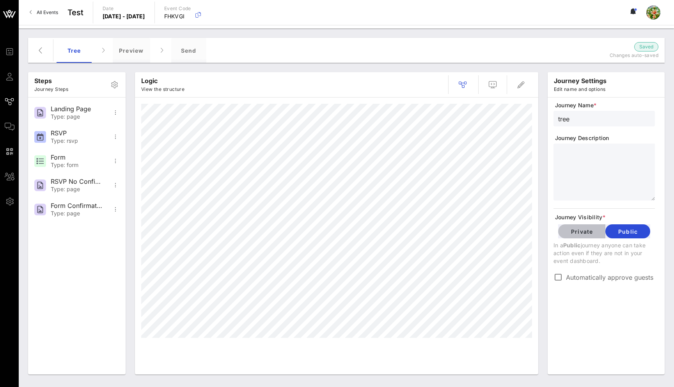
click at [583, 233] on span "Private" at bounding box center [582, 231] width 35 height 7
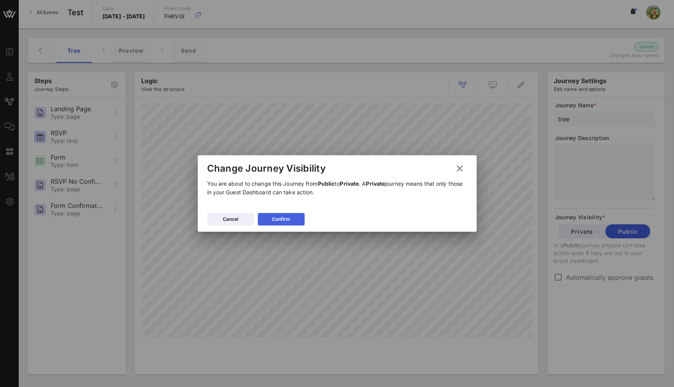
click at [291, 219] on button "Confirm" at bounding box center [281, 219] width 47 height 12
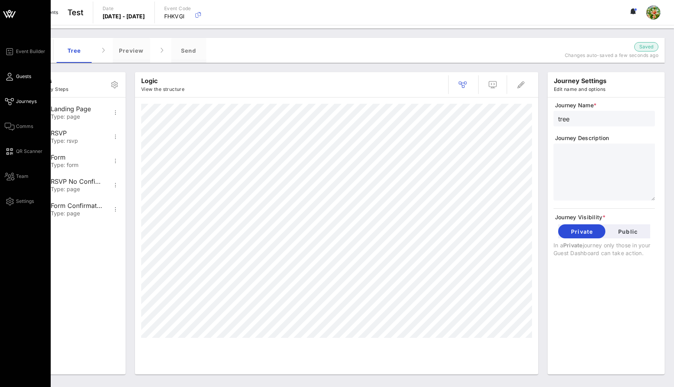
click at [20, 76] on span "Guests" at bounding box center [23, 76] width 15 height 7
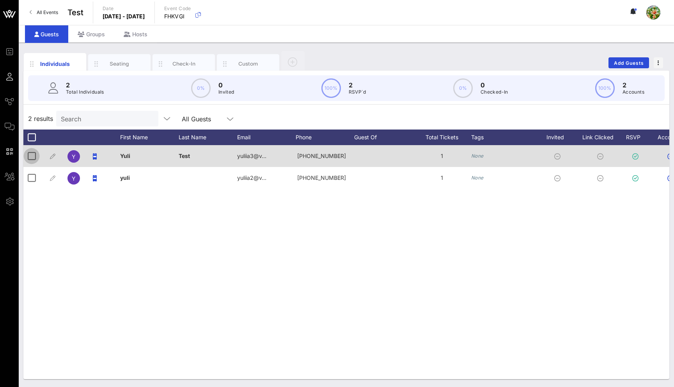
click at [31, 154] on div at bounding box center [31, 155] width 13 height 13
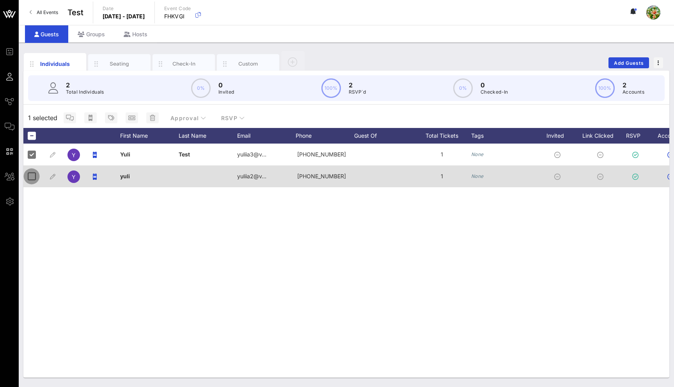
click at [31, 177] on div at bounding box center [31, 176] width 13 height 13
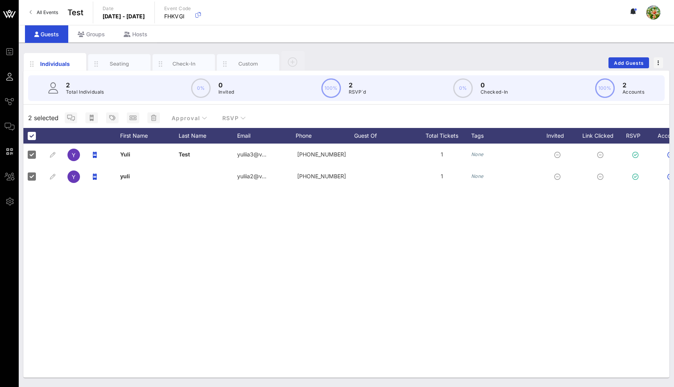
click at [160, 121] on div "Approval RSVP" at bounding box center [157, 118] width 190 height 14
click at [154, 118] on icon "button" at bounding box center [153, 118] width 5 height 6
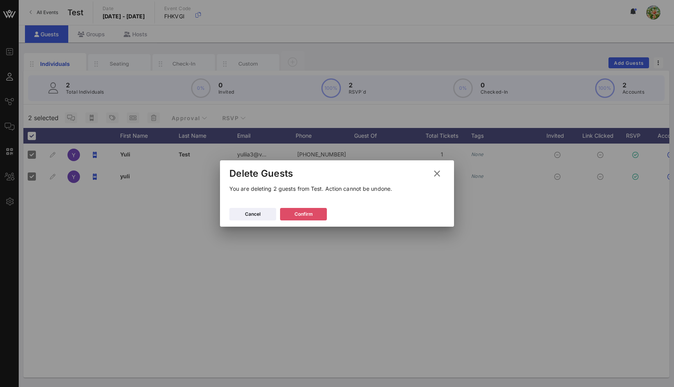
click at [315, 217] on button "Confirm" at bounding box center [303, 214] width 47 height 12
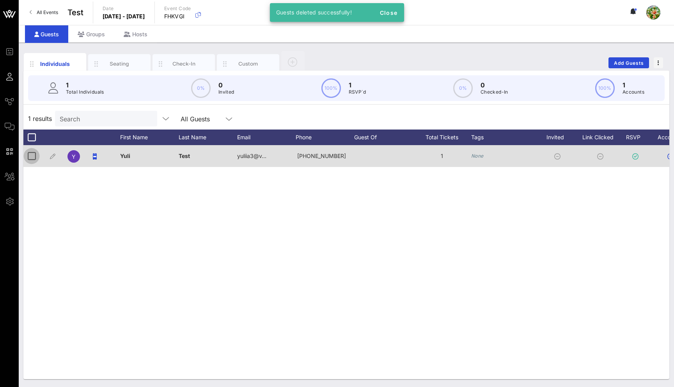
click at [29, 155] on div at bounding box center [31, 155] width 13 height 13
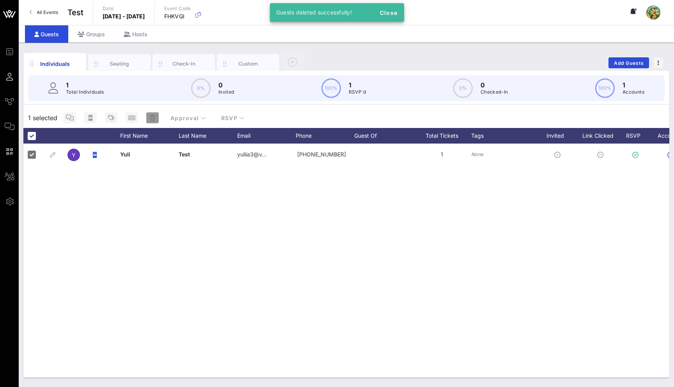
click at [147, 116] on span "button" at bounding box center [152, 118] width 12 height 6
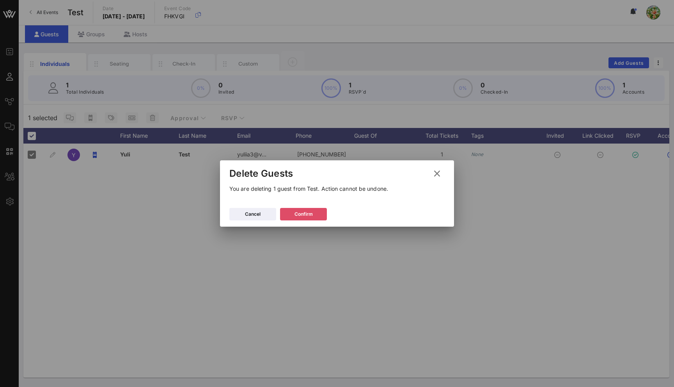
click at [315, 217] on button "Confirm" at bounding box center [303, 214] width 47 height 12
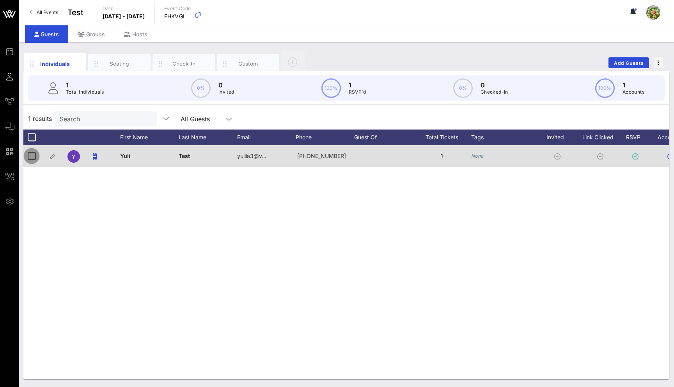
click at [36, 156] on div at bounding box center [31, 155] width 13 height 13
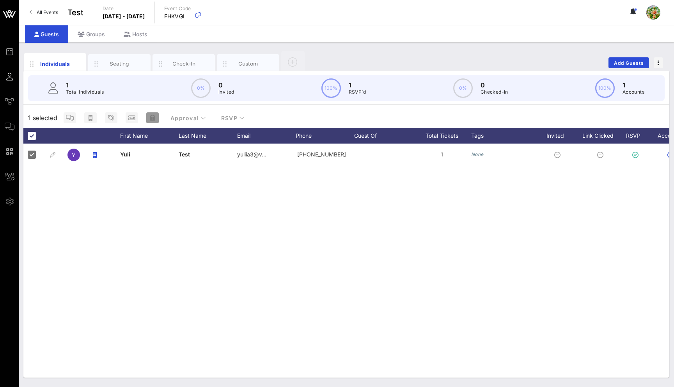
click at [147, 119] on span "button" at bounding box center [152, 118] width 12 height 6
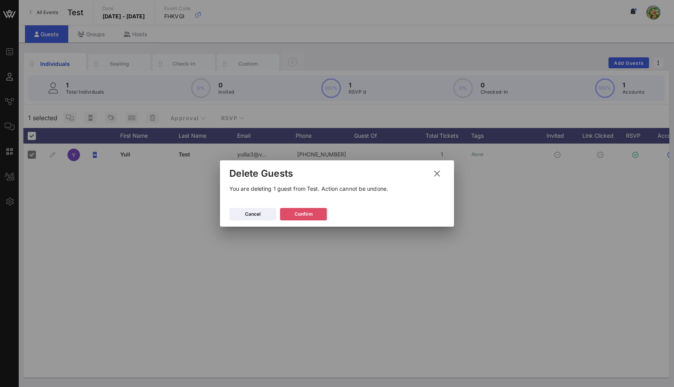
click at [298, 218] on div "Confirm" at bounding box center [304, 214] width 18 height 8
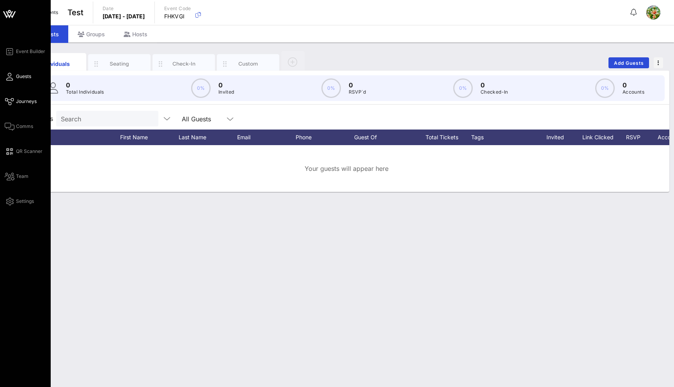
click at [15, 103] on link "Journeys" at bounding box center [21, 101] width 32 height 9
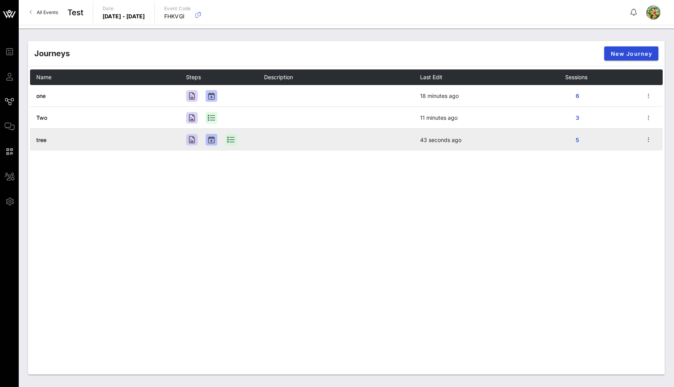
click at [40, 138] on span "tree" at bounding box center [41, 140] width 10 height 7
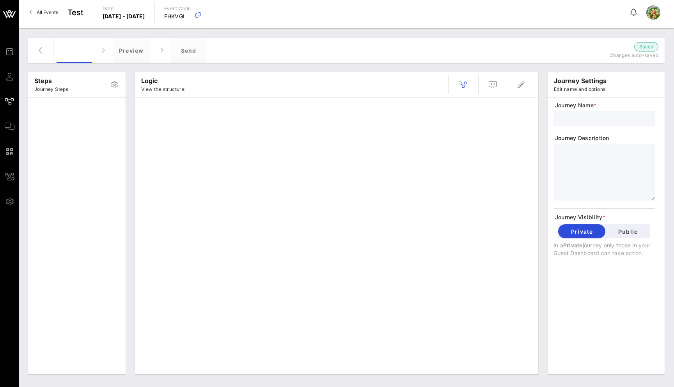
type input "tree"
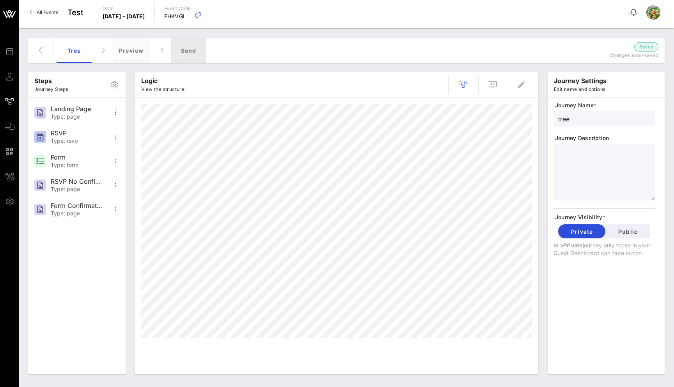
click at [195, 48] on div "Send" at bounding box center [188, 50] width 35 height 25
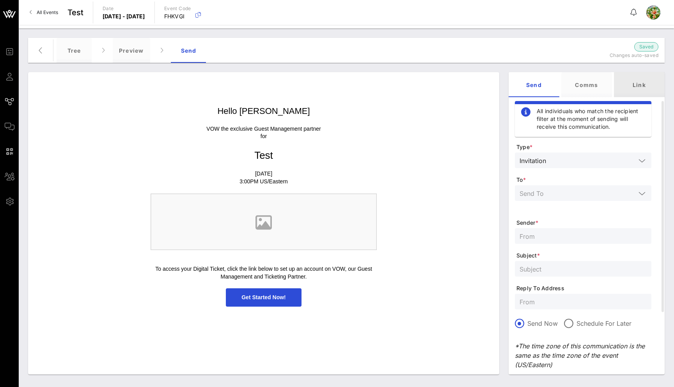
click at [644, 85] on div "Link" at bounding box center [639, 84] width 51 height 25
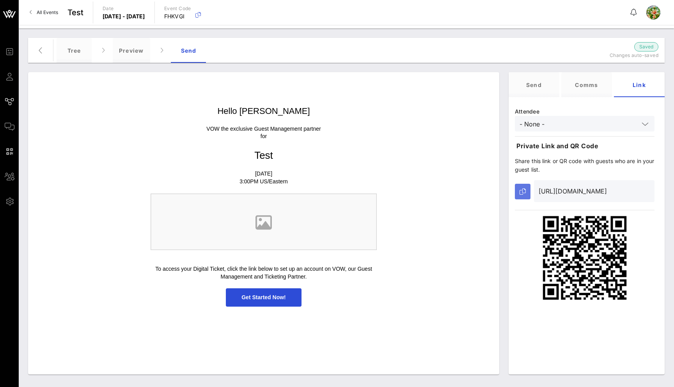
click at [522, 190] on icon "button" at bounding box center [523, 191] width 6 height 6
click at [77, 47] on div "tree" at bounding box center [74, 50] width 35 height 25
